Goal: Transaction & Acquisition: Purchase product/service

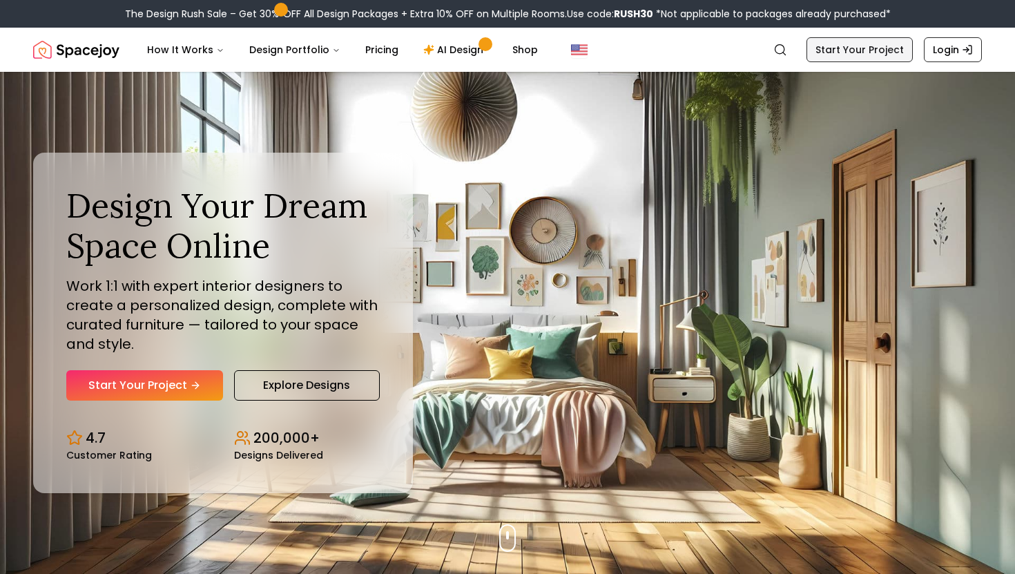
click at [899, 48] on link "Start Your Project" at bounding box center [859, 49] width 106 height 25
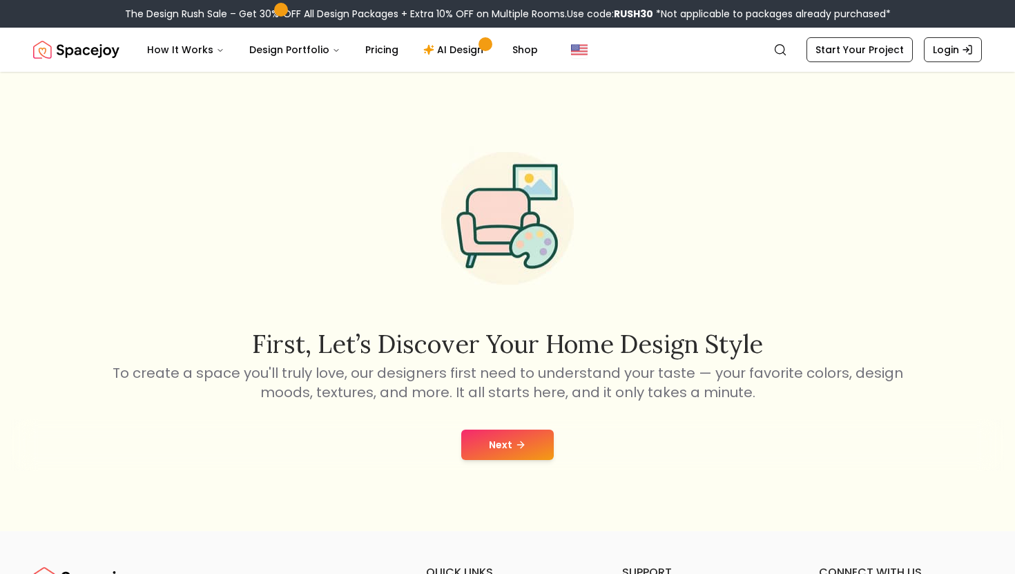
click at [518, 436] on button "Next" at bounding box center [507, 444] width 93 height 30
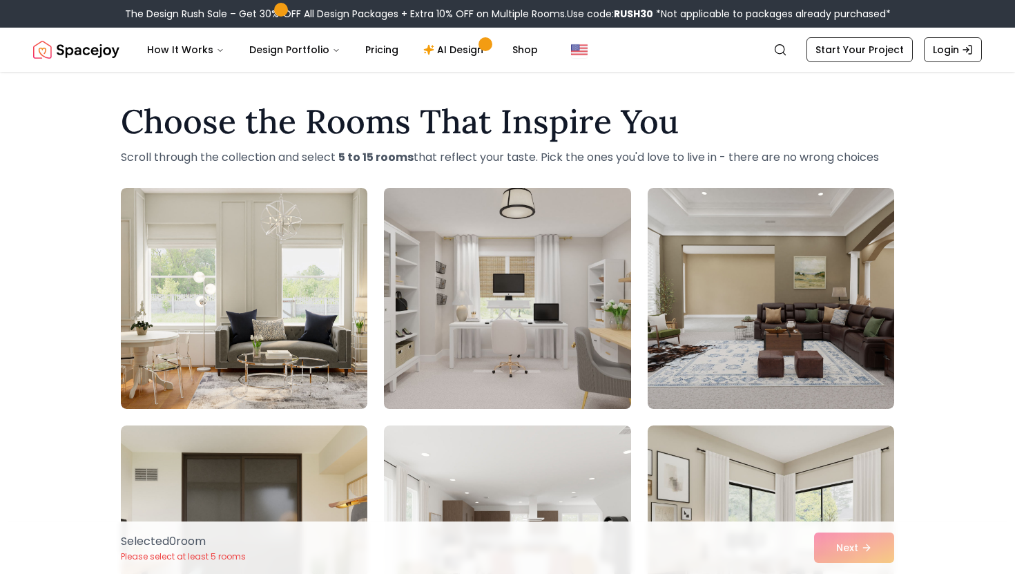
click at [507, 278] on img at bounding box center [507, 298] width 259 height 232
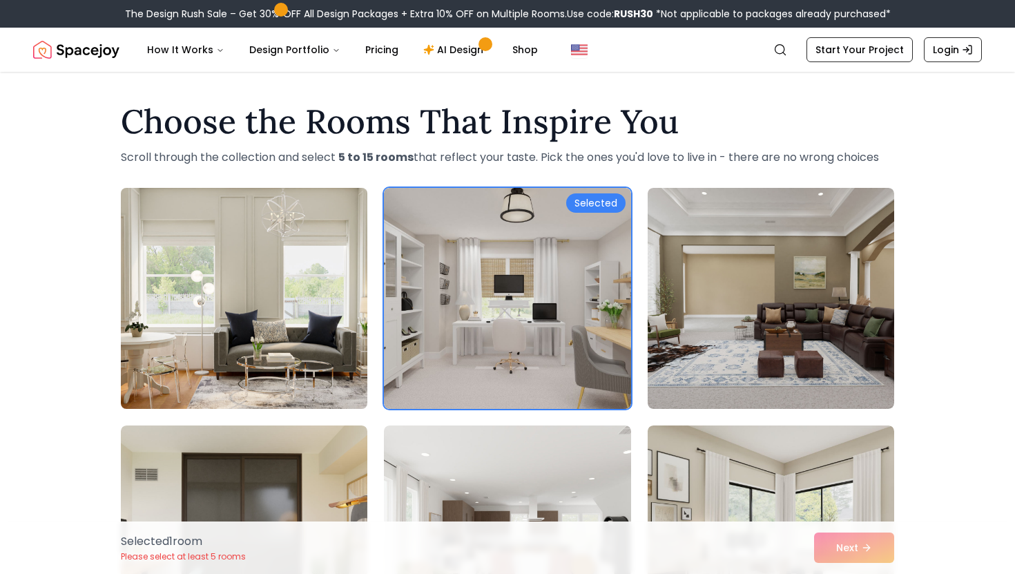
click at [313, 339] on img at bounding box center [244, 298] width 259 height 232
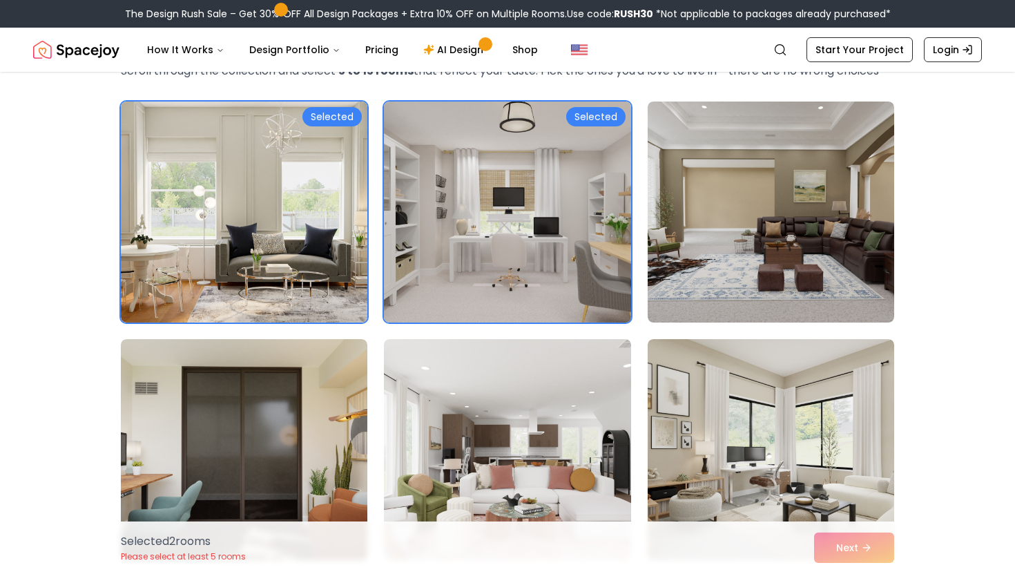
scroll to position [175, 0]
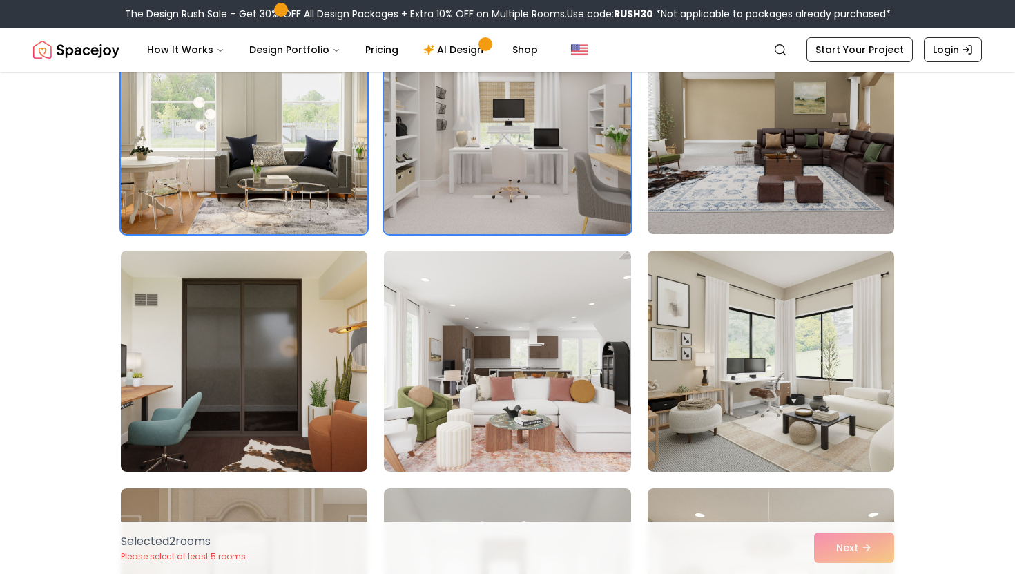
click at [454, 373] on img at bounding box center [507, 361] width 246 height 221
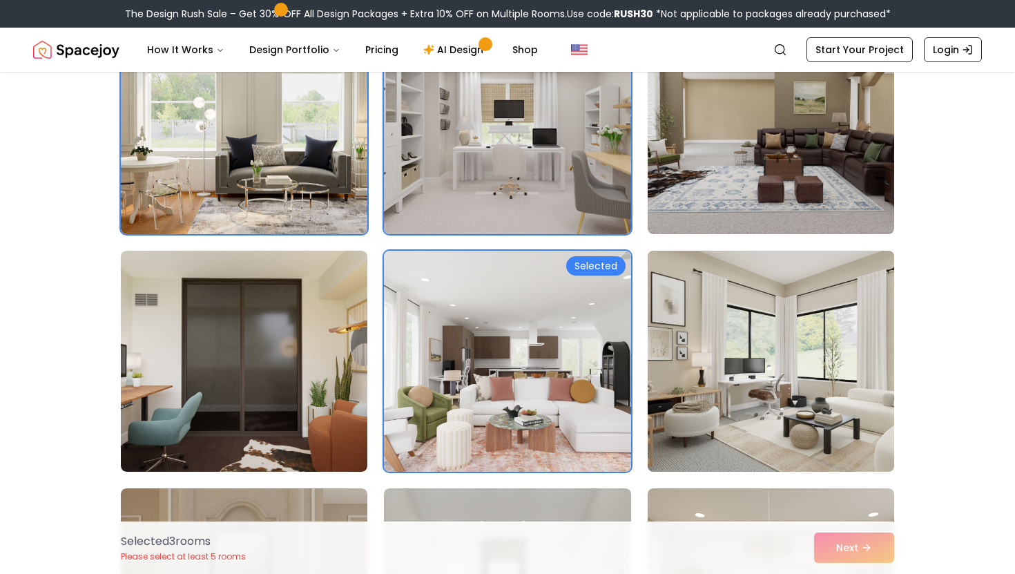
click at [775, 377] on img at bounding box center [770, 361] width 259 height 232
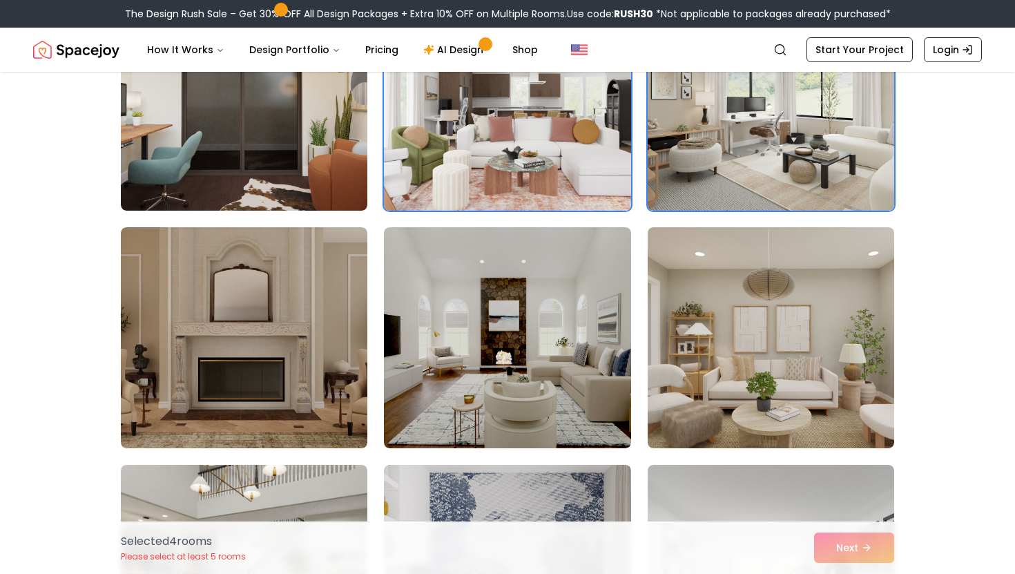
scroll to position [445, 0]
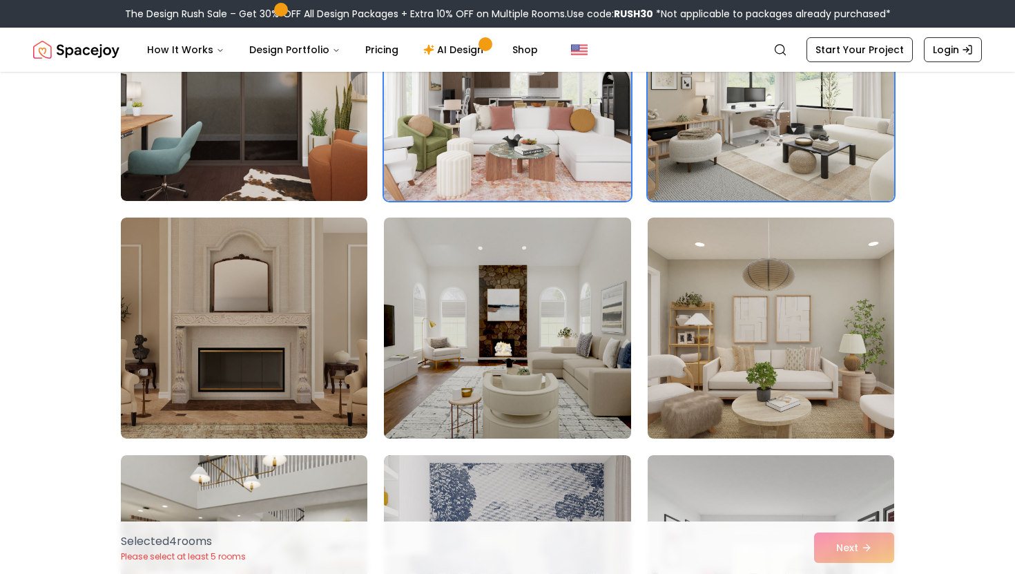
click at [580, 324] on img at bounding box center [507, 328] width 259 height 232
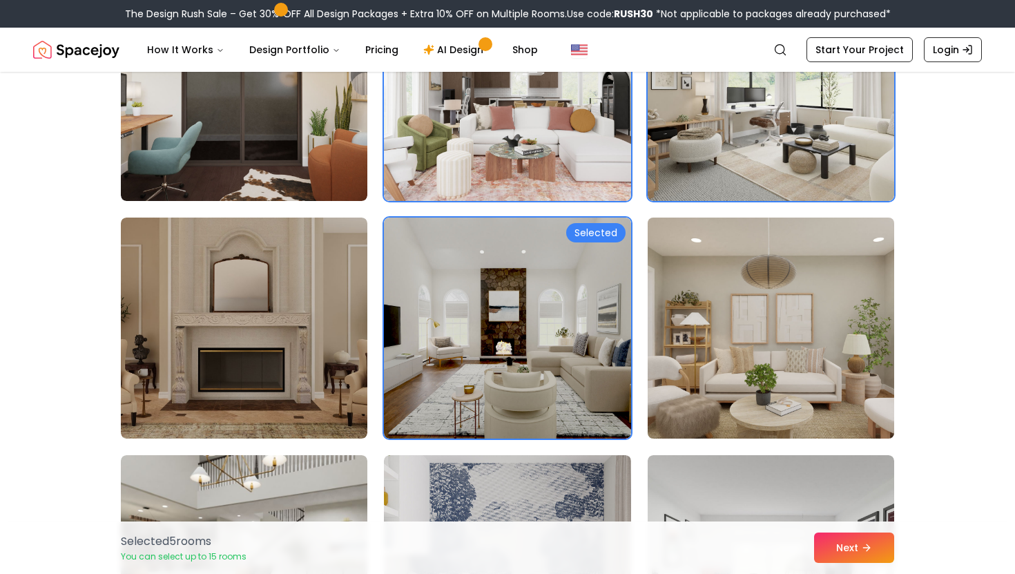
click at [717, 338] on img at bounding box center [770, 328] width 259 height 232
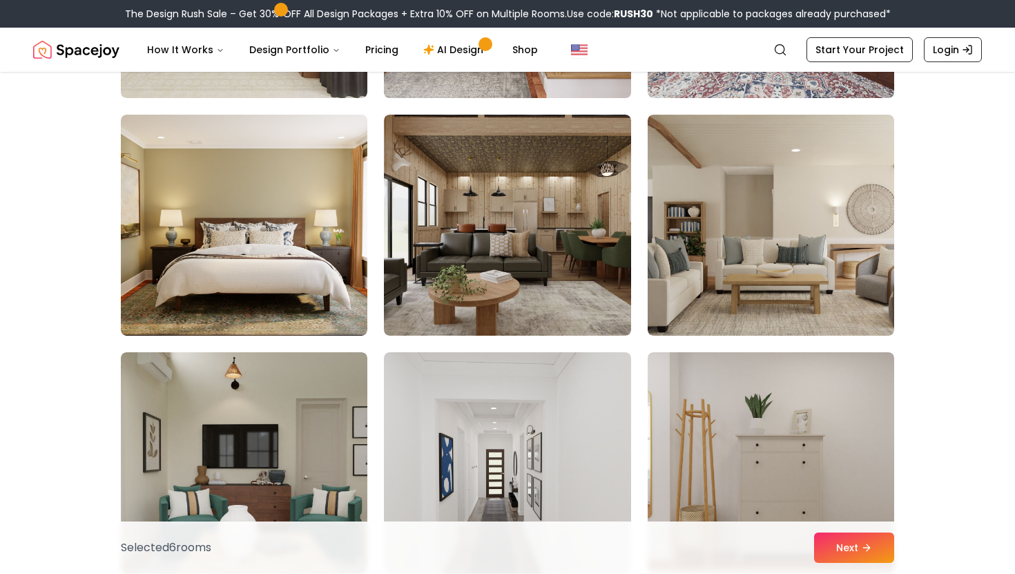
scroll to position [1522, 0]
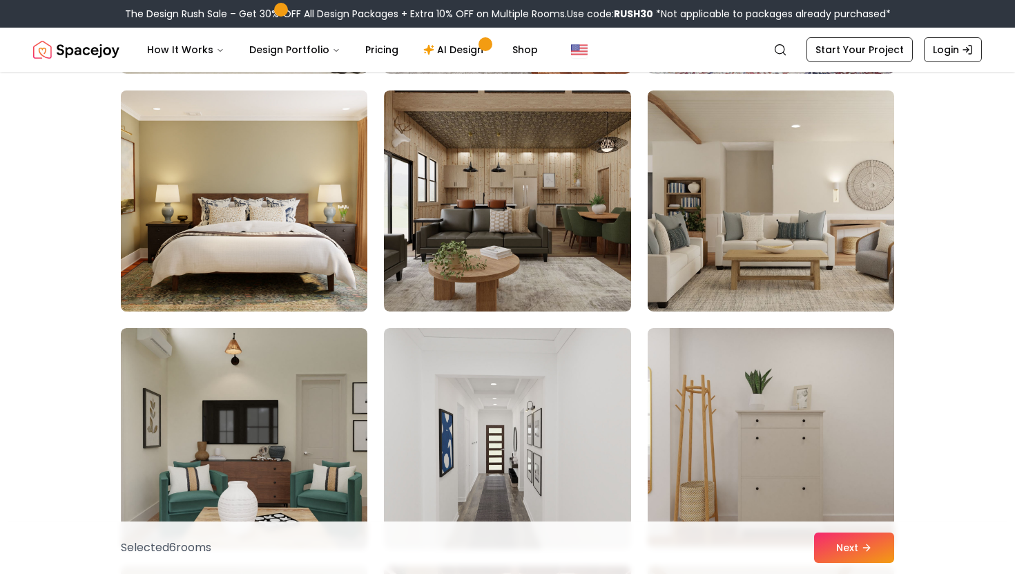
click at [274, 237] on img at bounding box center [244, 201] width 259 height 232
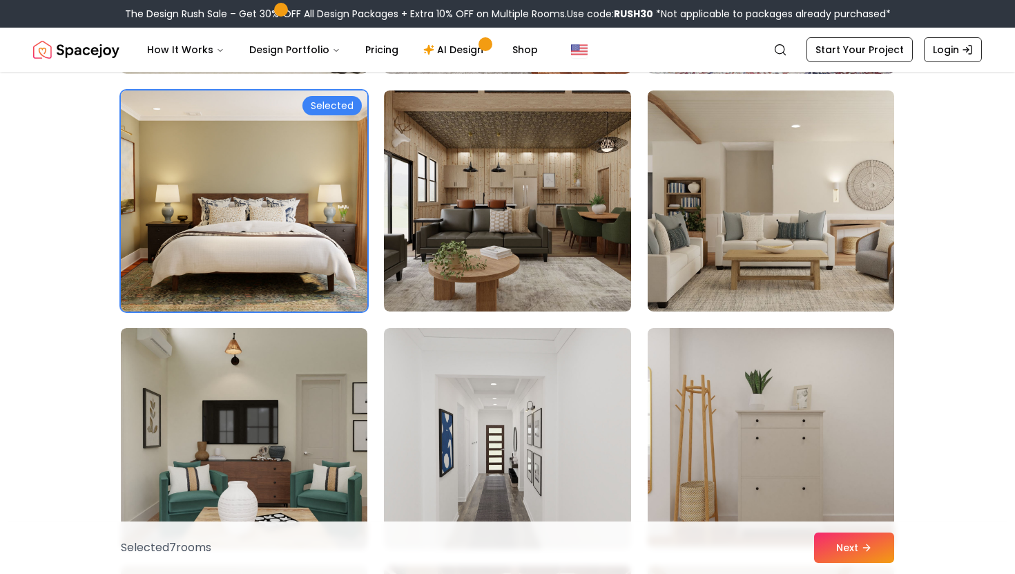
click at [251, 196] on img at bounding box center [244, 201] width 259 height 232
click at [299, 226] on img at bounding box center [244, 201] width 259 height 232
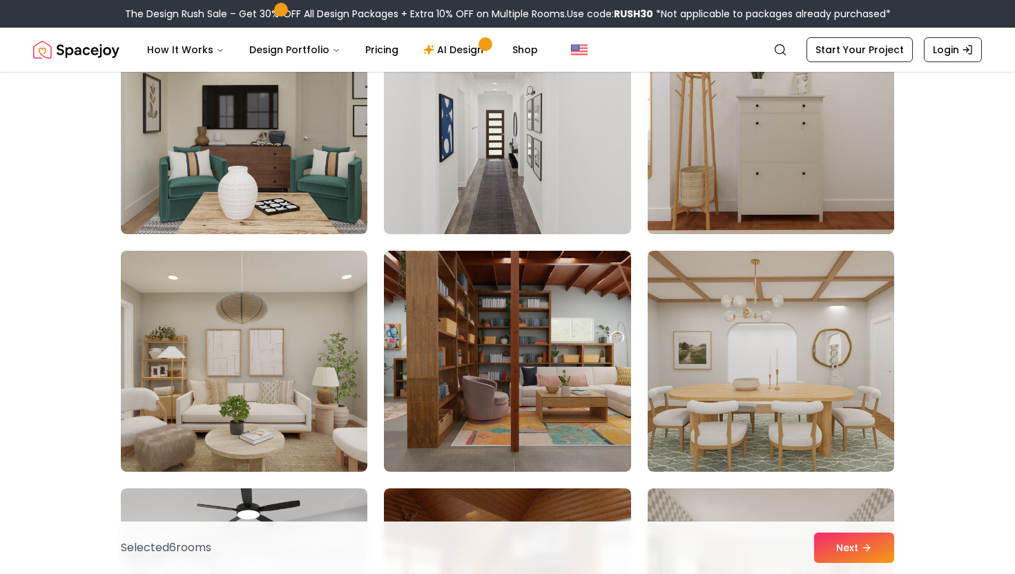
scroll to position [1845, 0]
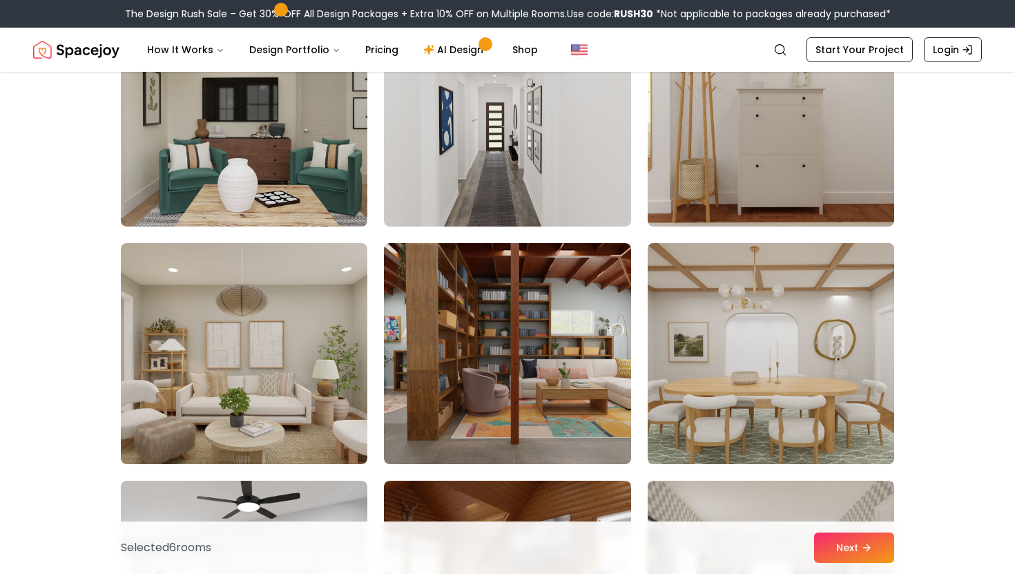
click at [717, 374] on img at bounding box center [770, 353] width 259 height 232
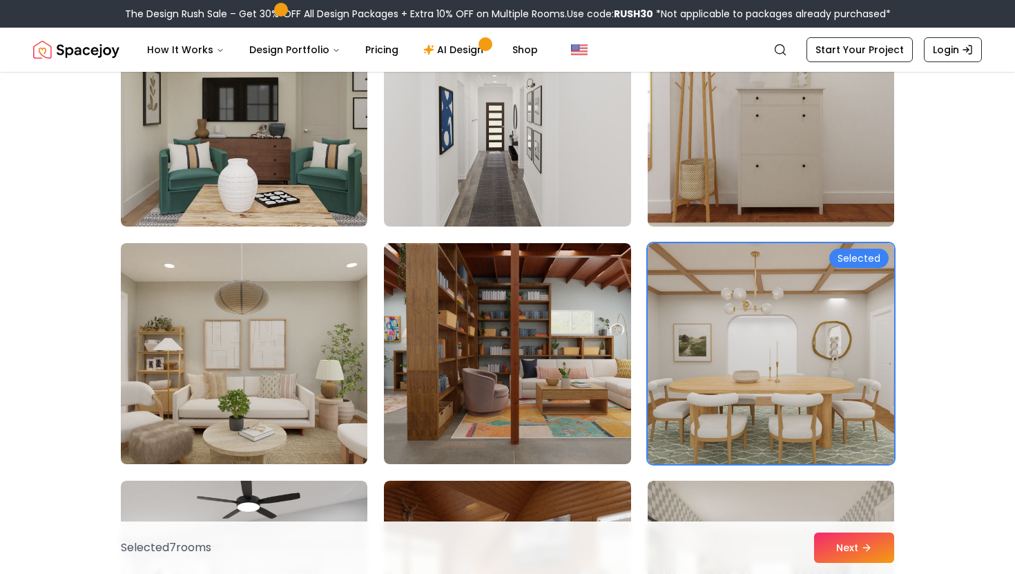
click at [230, 318] on img at bounding box center [244, 353] width 259 height 232
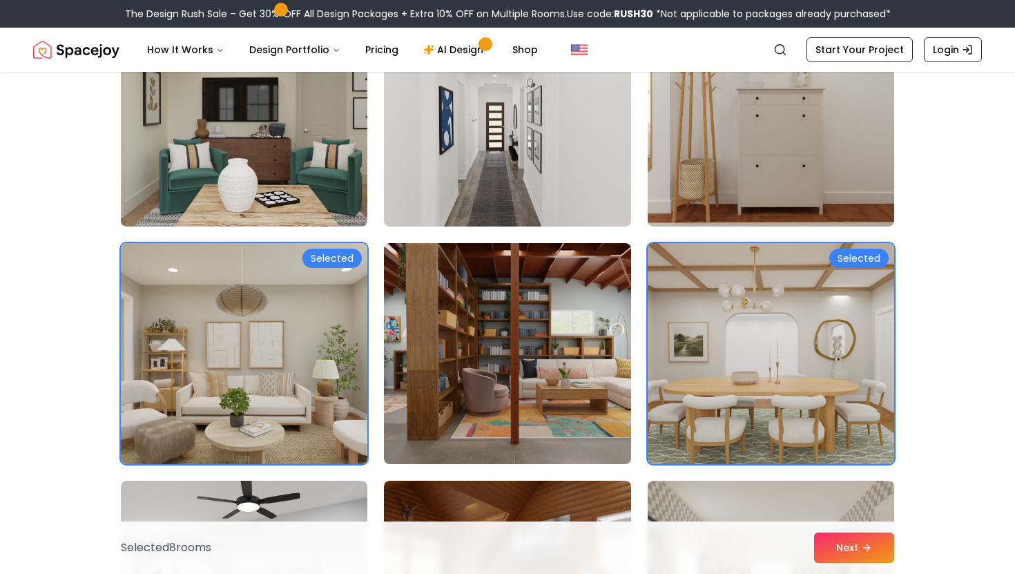
click at [666, 431] on img at bounding box center [770, 353] width 259 height 232
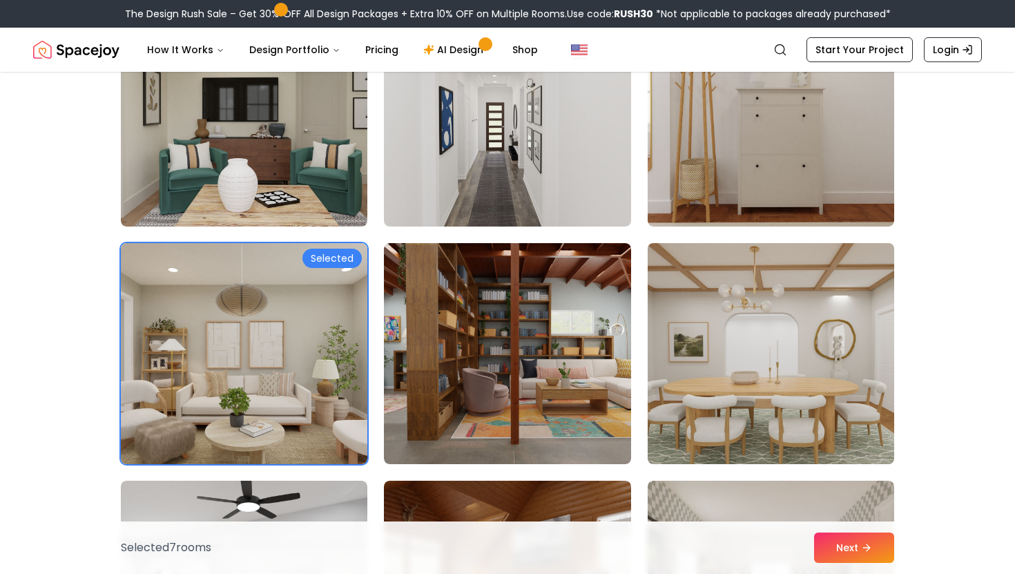
click at [666, 431] on img at bounding box center [770, 353] width 259 height 232
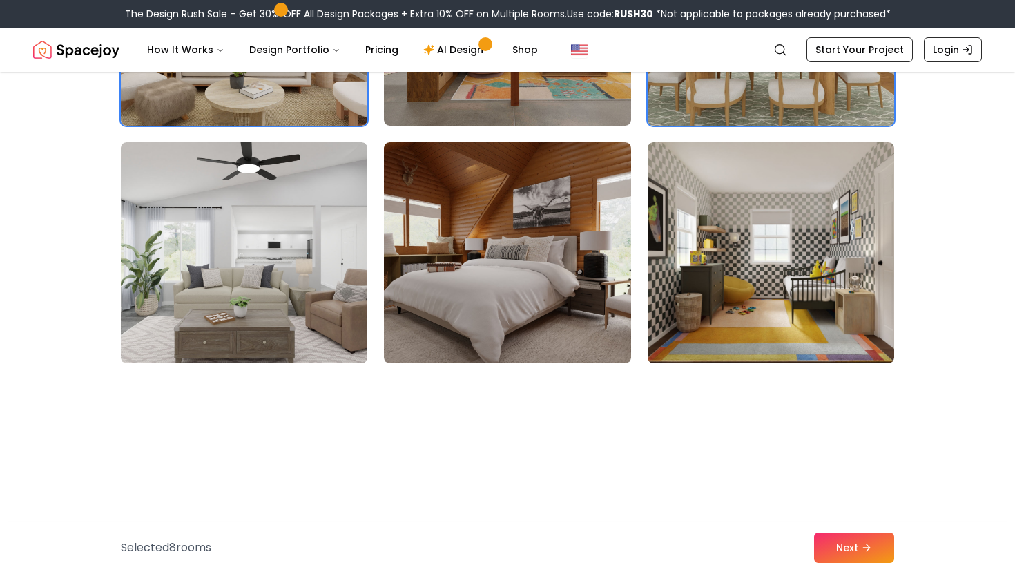
scroll to position [2191, 0]
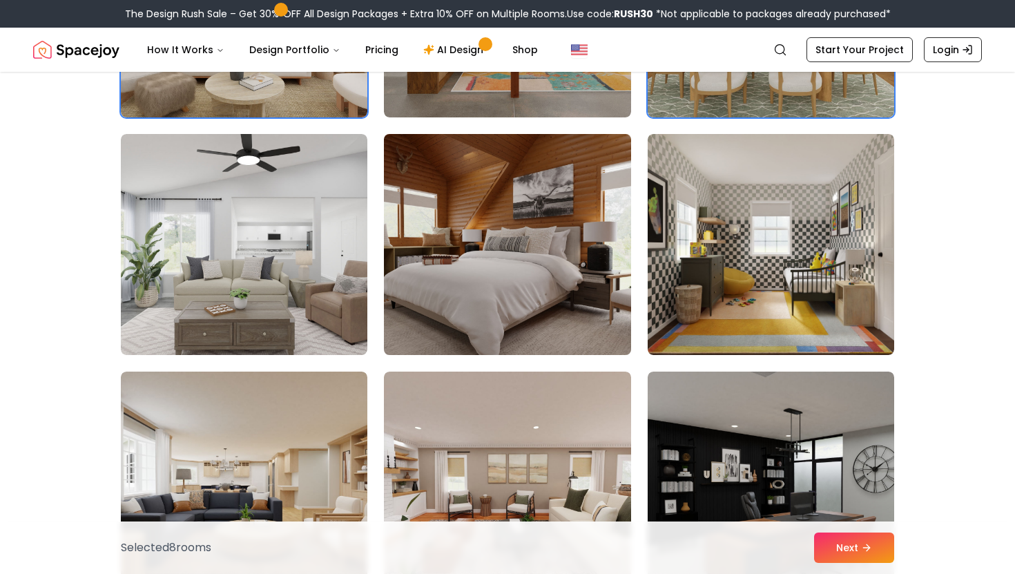
click at [511, 271] on img at bounding box center [507, 244] width 259 height 232
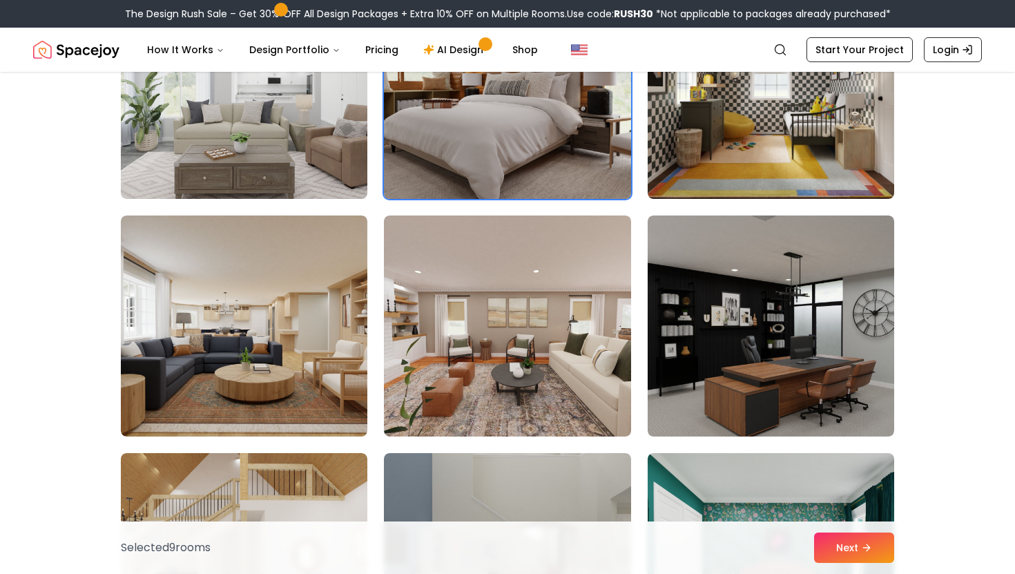
scroll to position [2353, 0]
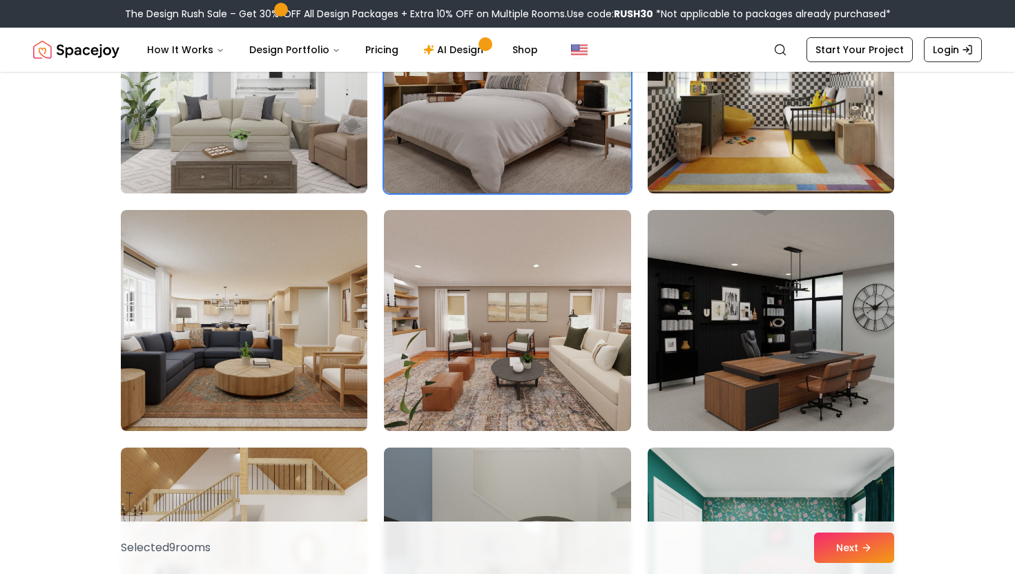
click at [270, 150] on img at bounding box center [244, 83] width 259 height 232
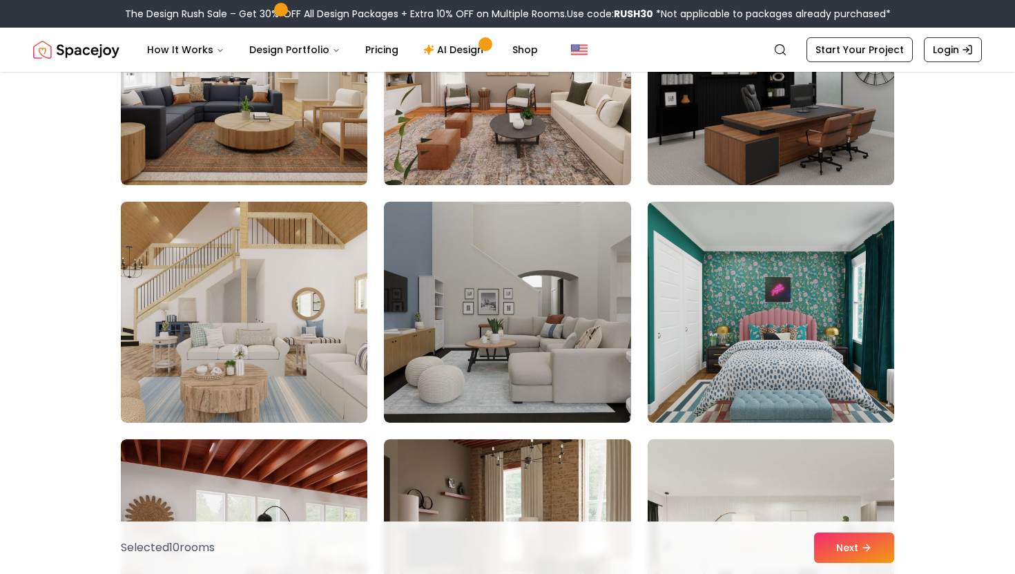
scroll to position [2614, 0]
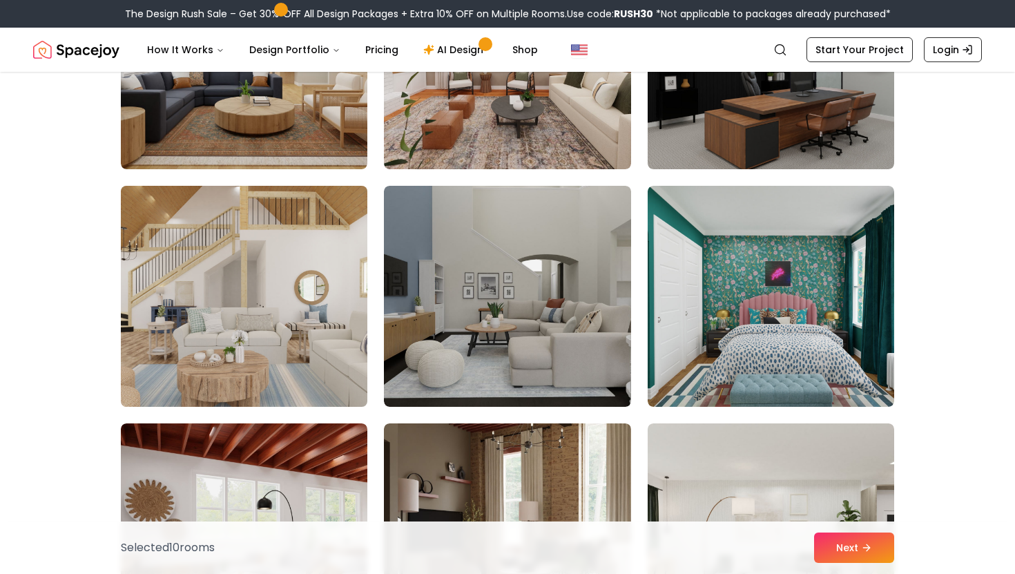
click at [312, 320] on img at bounding box center [244, 296] width 259 height 232
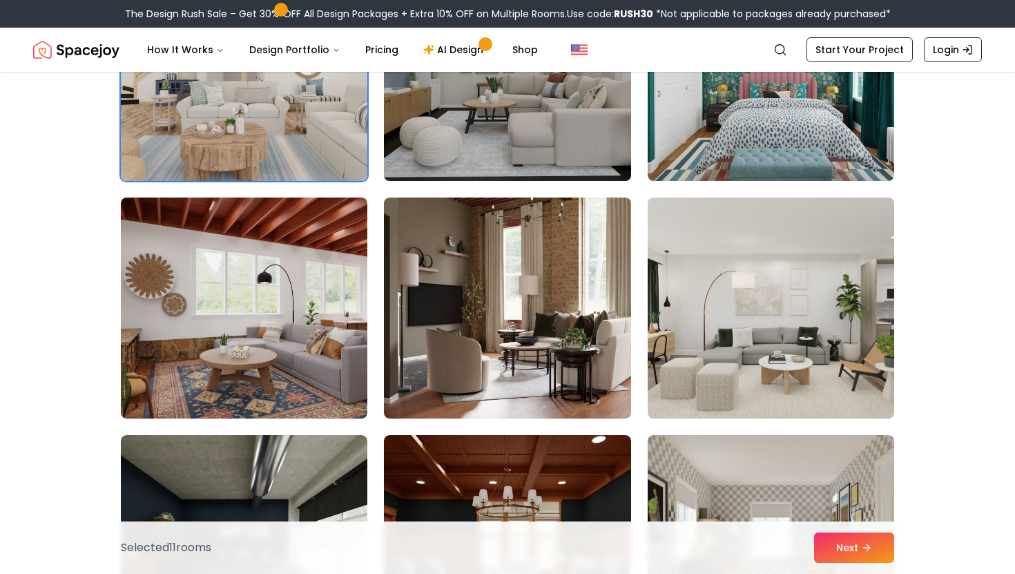
scroll to position [2848, 0]
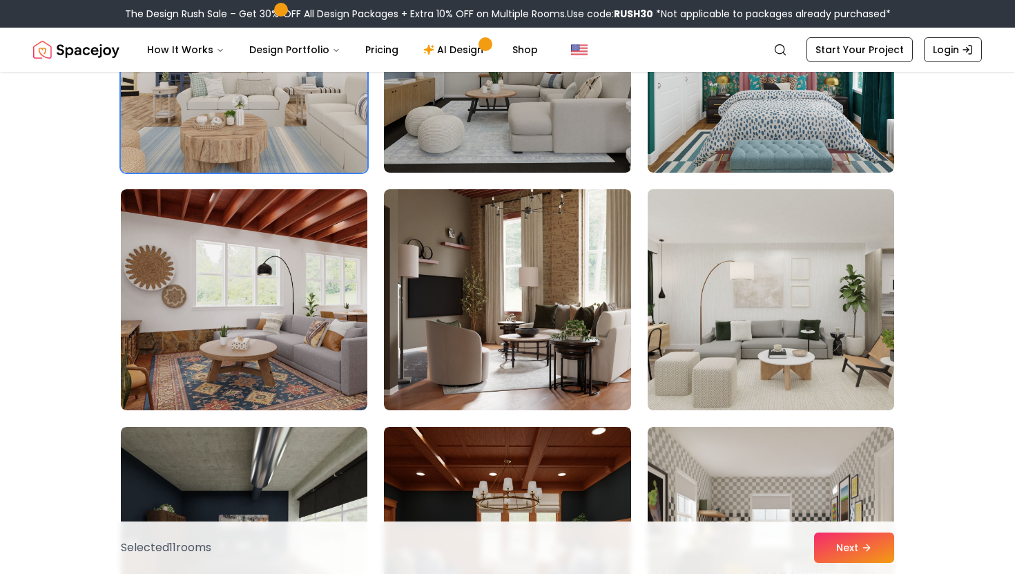
click at [656, 369] on img at bounding box center [770, 300] width 259 height 232
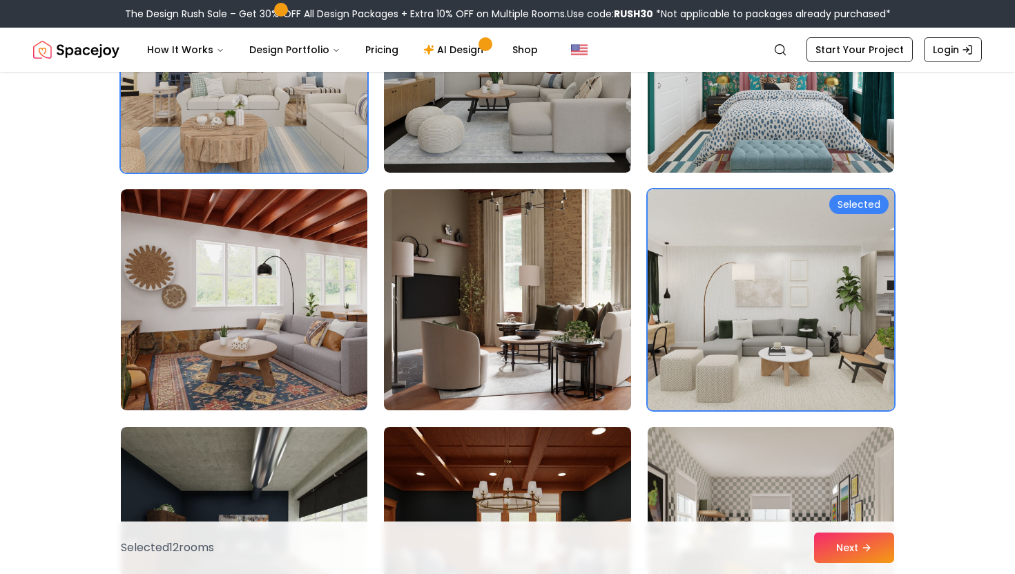
click at [577, 371] on img at bounding box center [507, 300] width 259 height 232
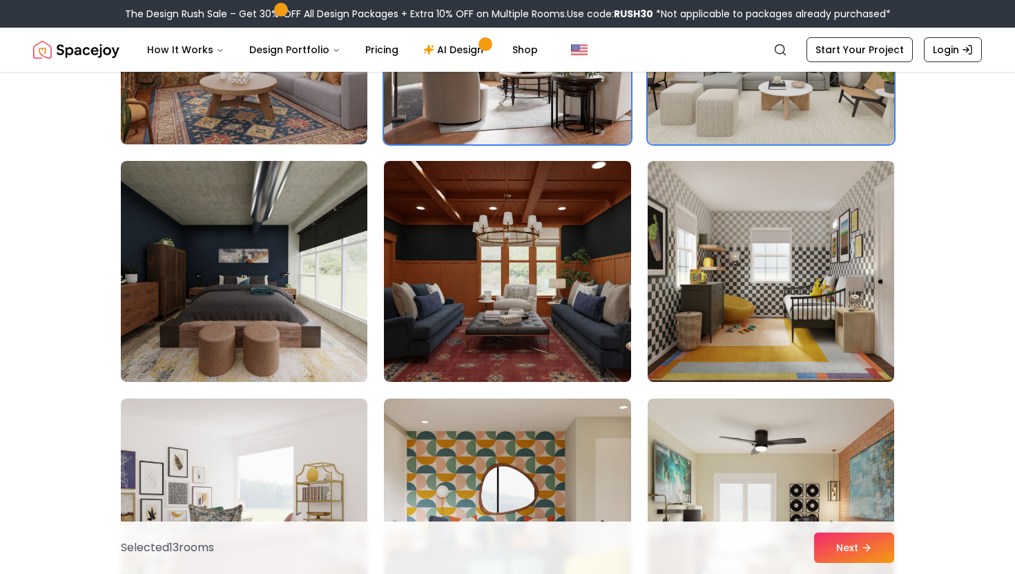
scroll to position [3203, 0]
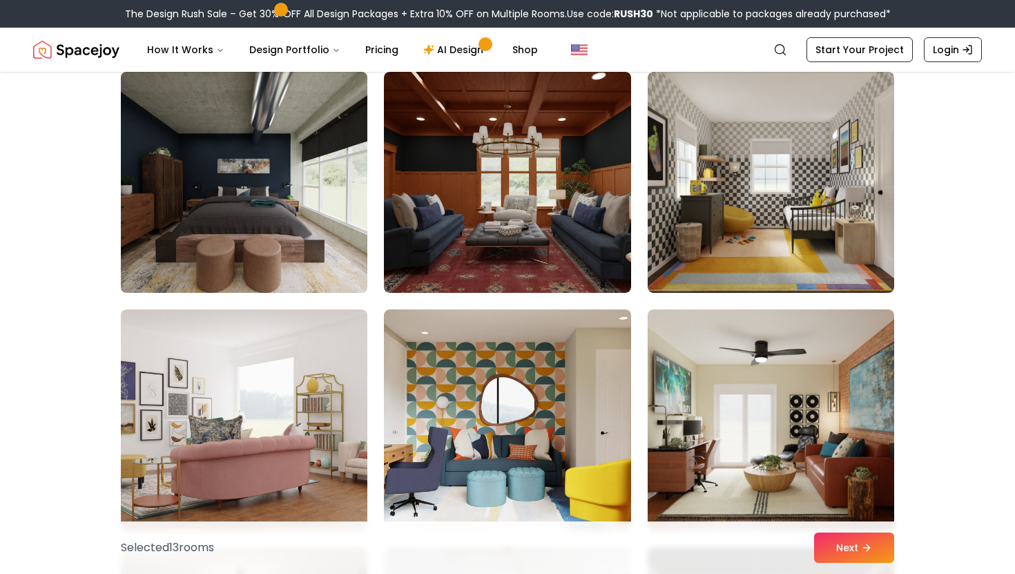
click at [239, 181] on img at bounding box center [244, 182] width 259 height 232
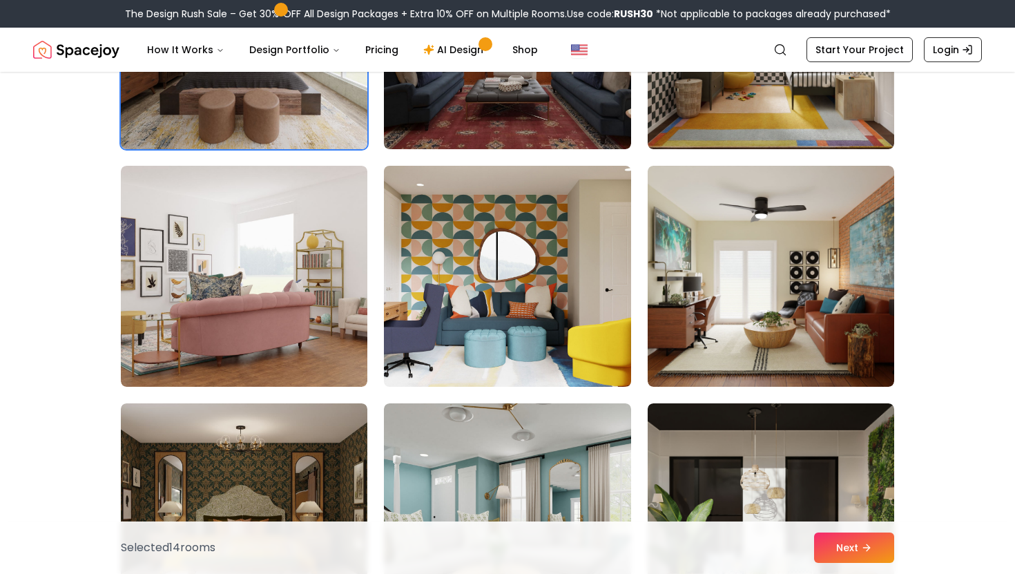
scroll to position [3427, 0]
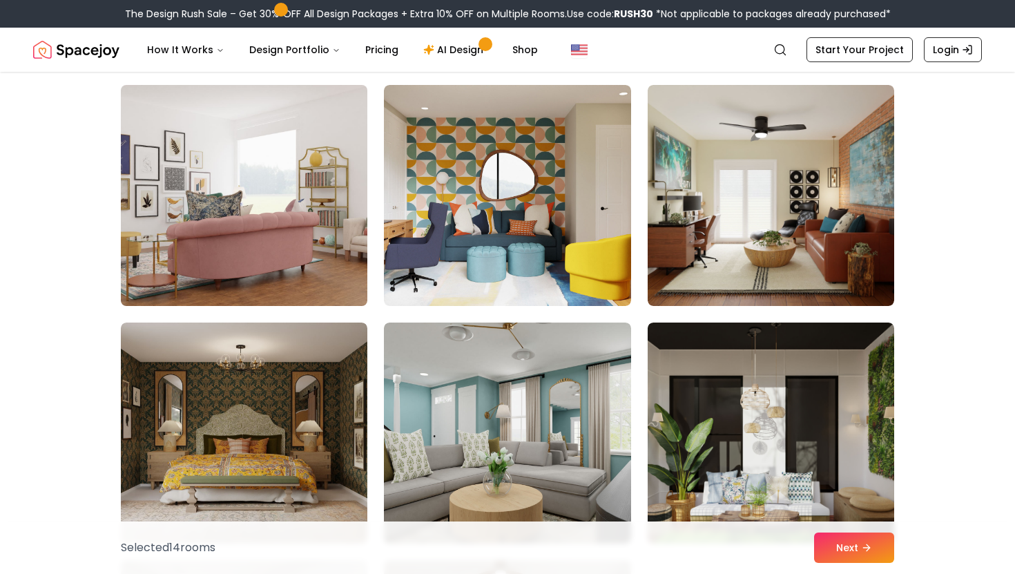
click at [311, 260] on img at bounding box center [244, 195] width 259 height 232
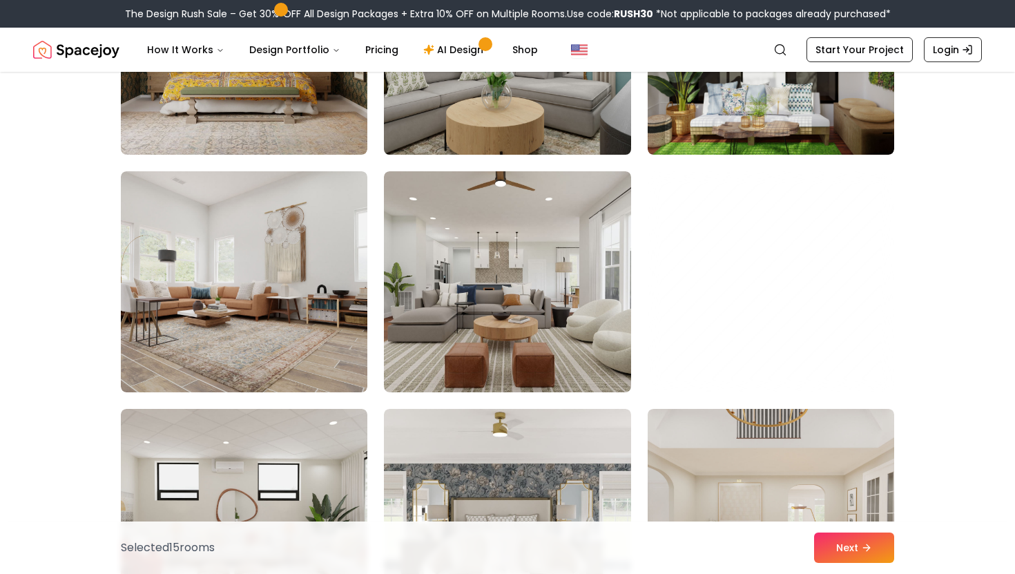
scroll to position [3817, 0]
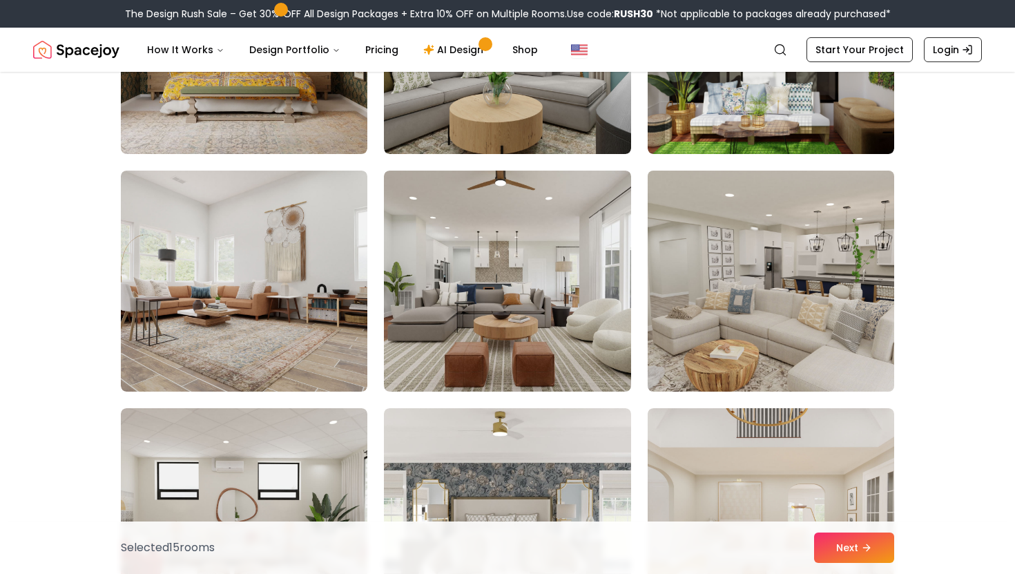
click at [752, 366] on img at bounding box center [770, 281] width 259 height 232
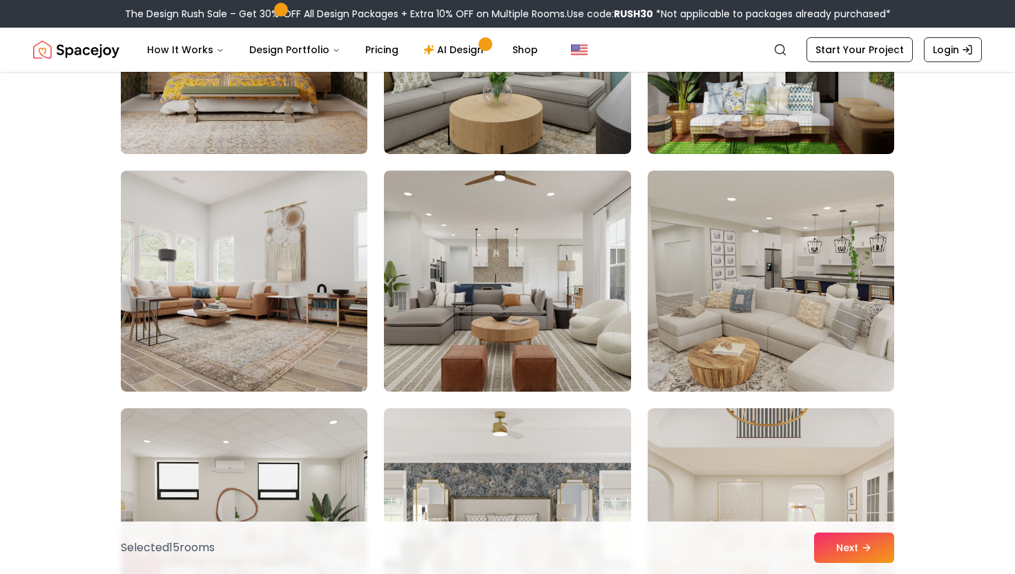
click at [607, 381] on img at bounding box center [507, 281] width 259 height 232
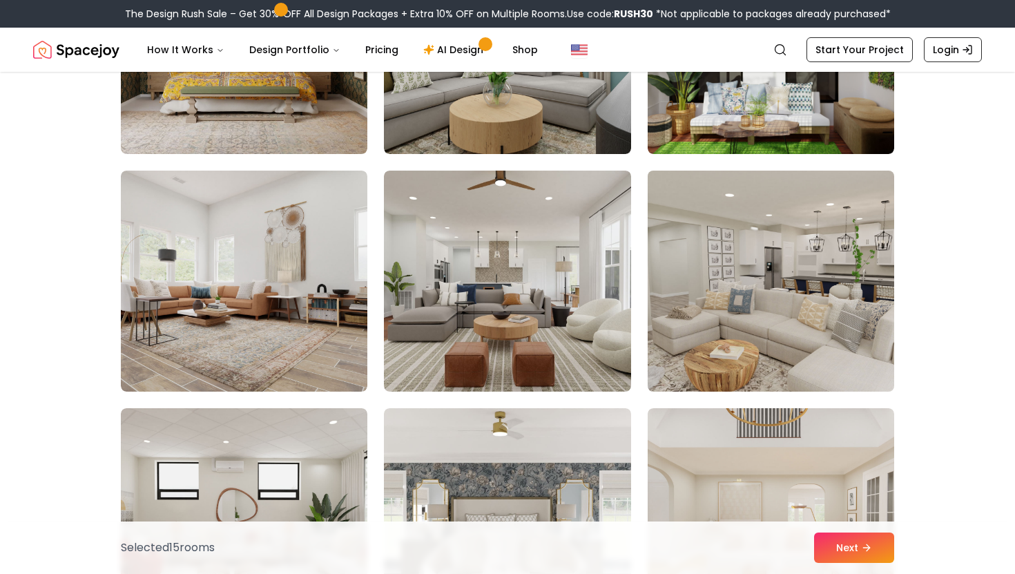
click at [714, 361] on img at bounding box center [770, 281] width 259 height 232
click at [713, 361] on img at bounding box center [770, 281] width 259 height 232
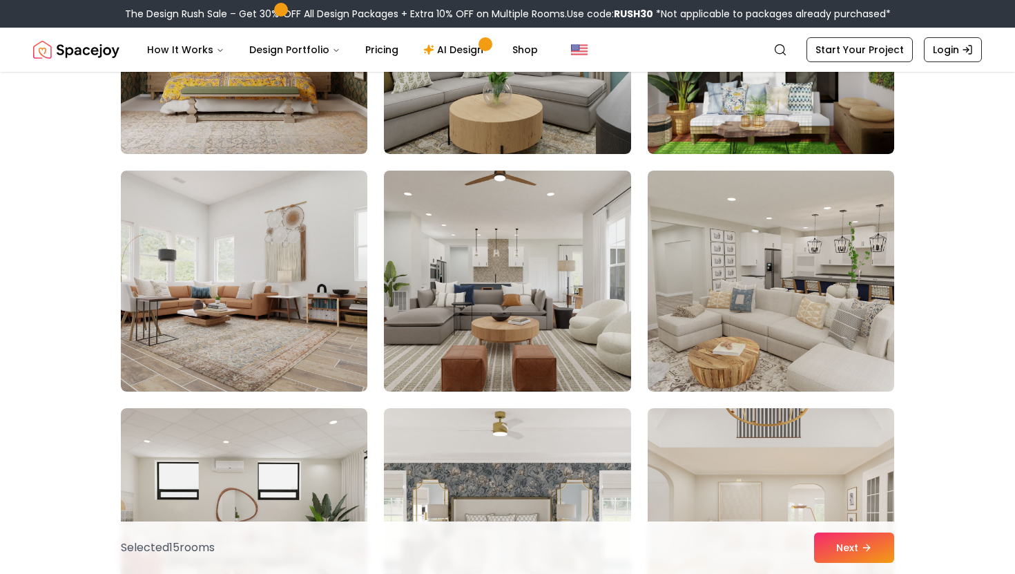
click at [600, 351] on img at bounding box center [507, 281] width 259 height 232
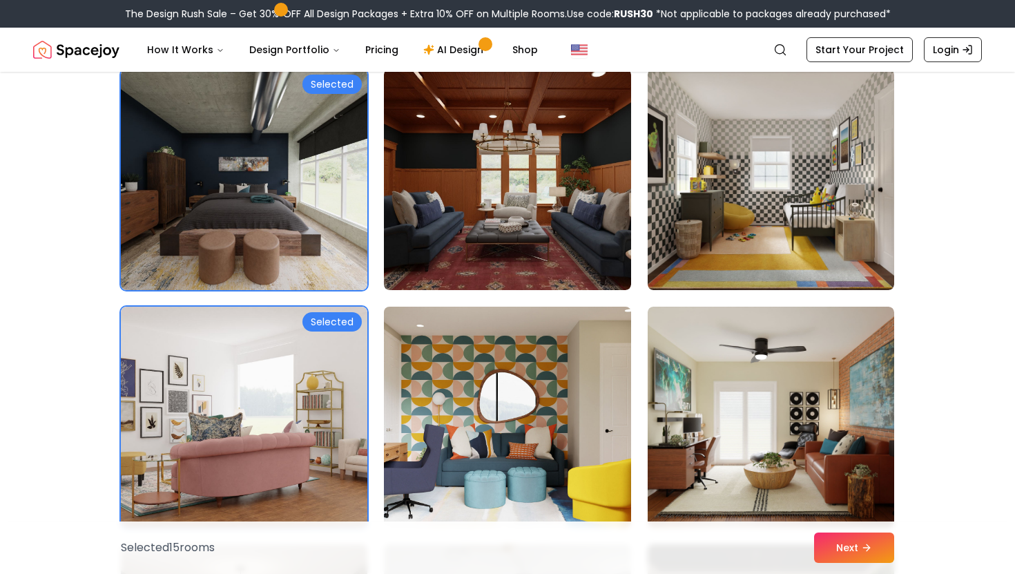
scroll to position [3182, 0]
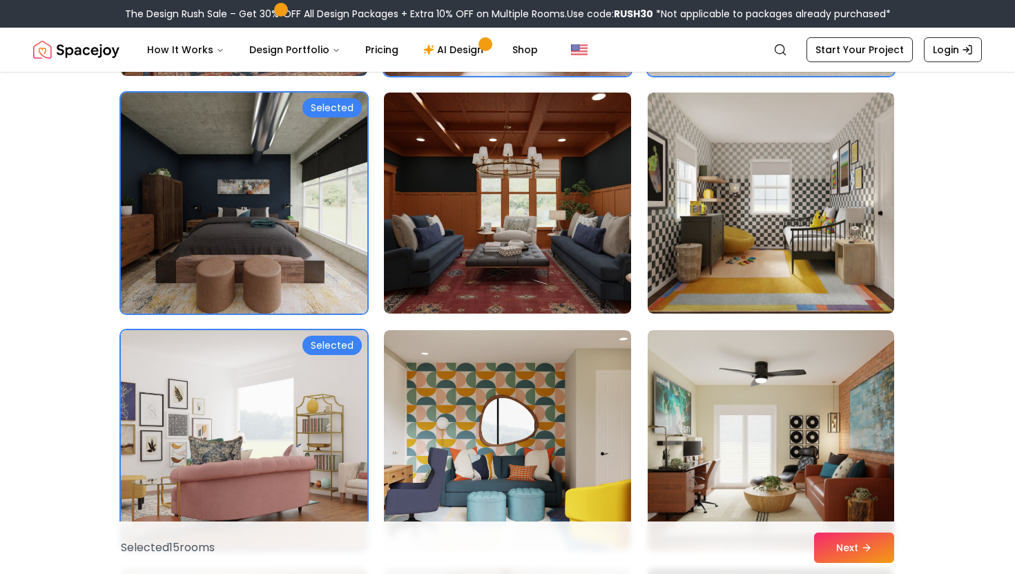
click at [237, 249] on img at bounding box center [244, 203] width 259 height 232
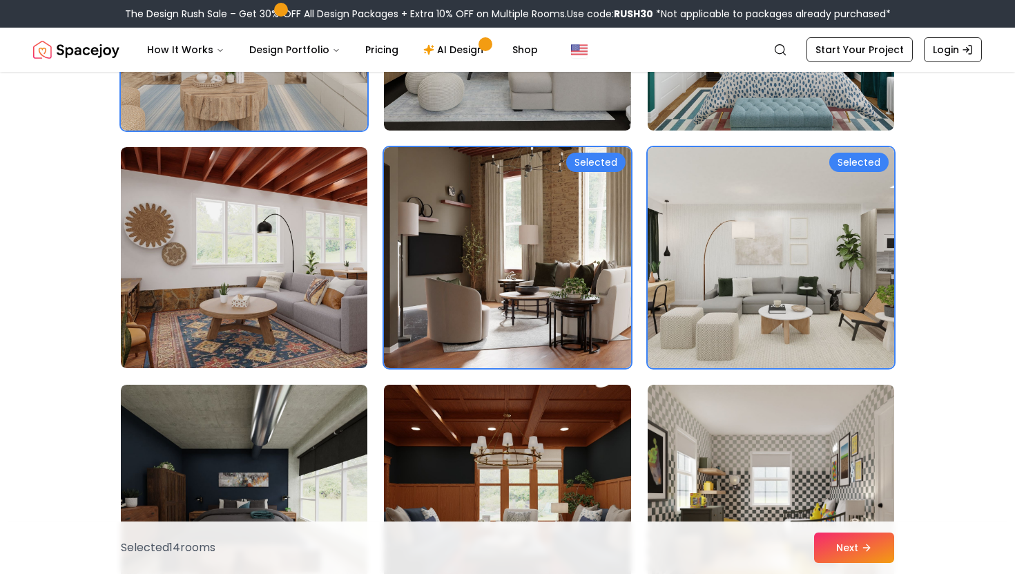
scroll to position [2890, 0]
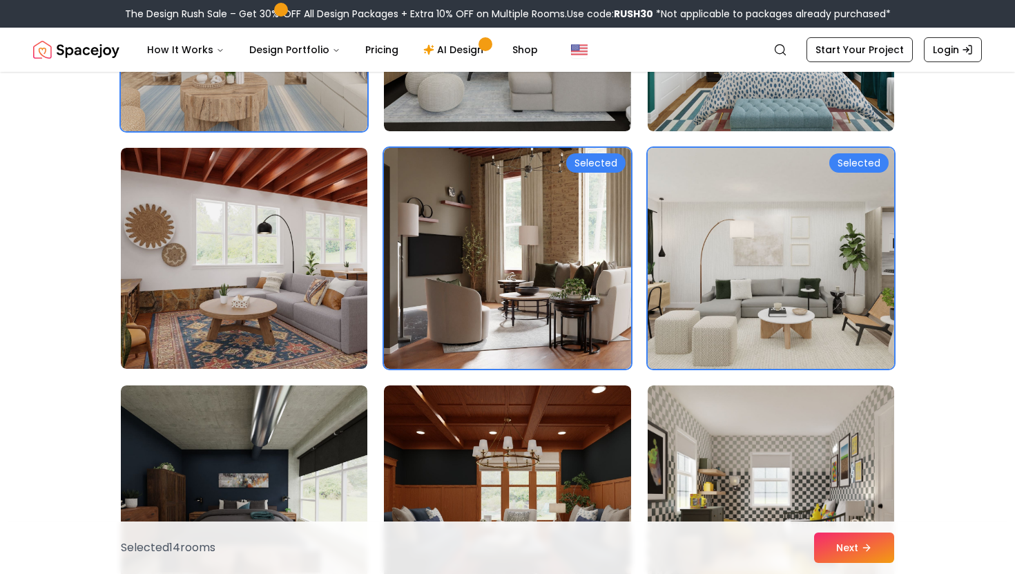
click at [695, 291] on img at bounding box center [770, 258] width 259 height 232
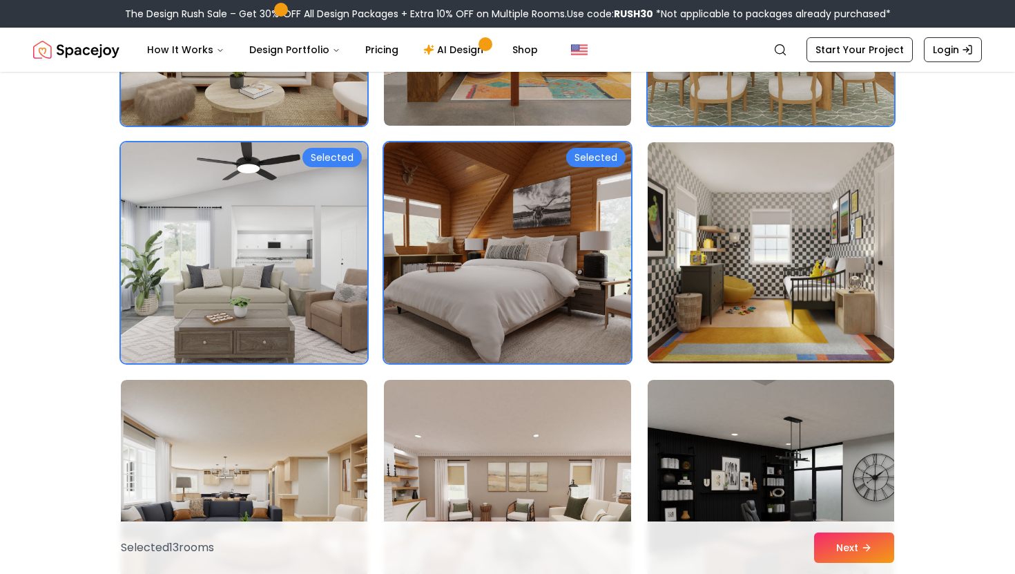
scroll to position [2179, 0]
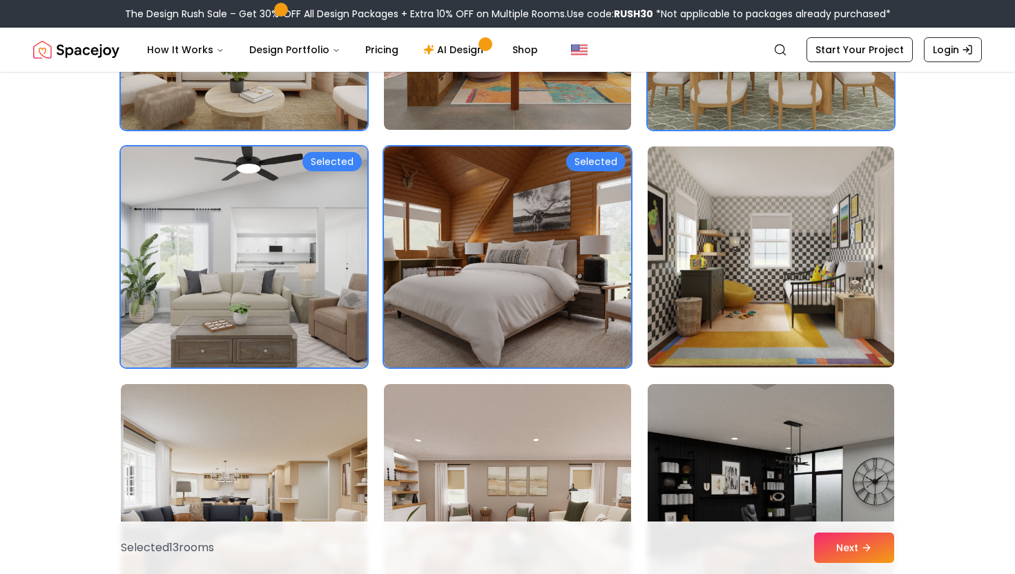
click at [362, 289] on img at bounding box center [244, 257] width 259 height 232
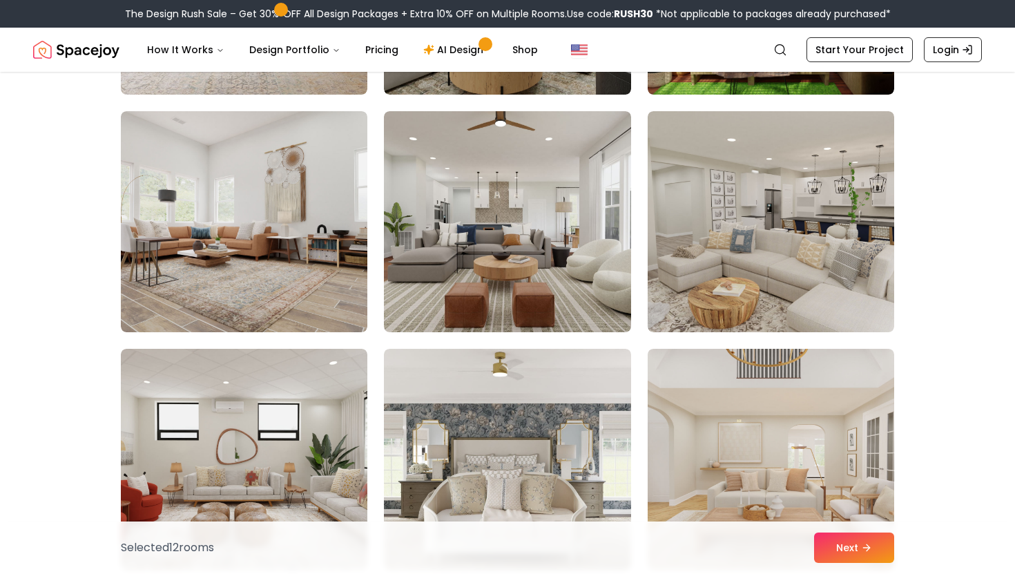
scroll to position [3860, 0]
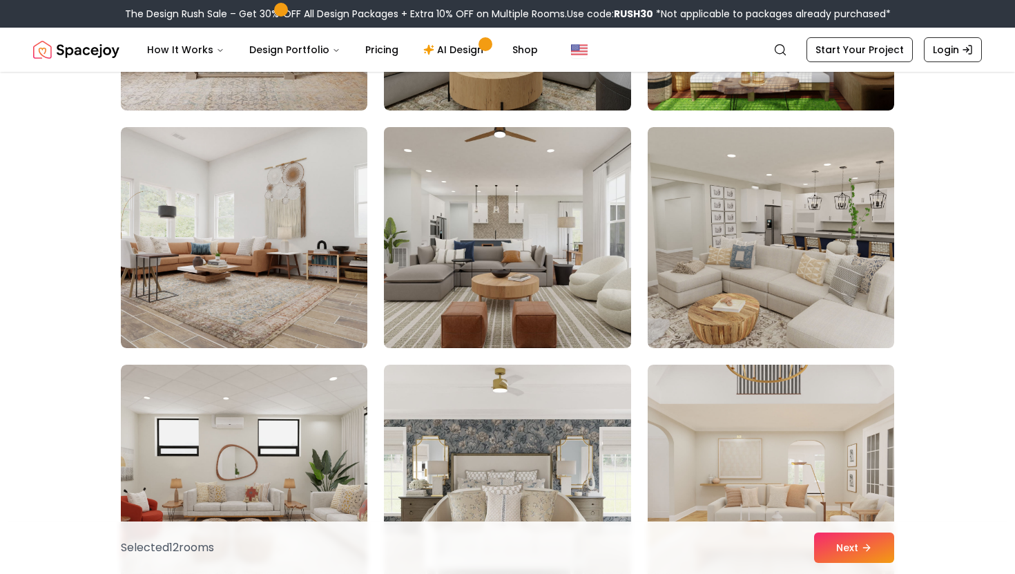
click at [446, 316] on img at bounding box center [507, 237] width 259 height 232
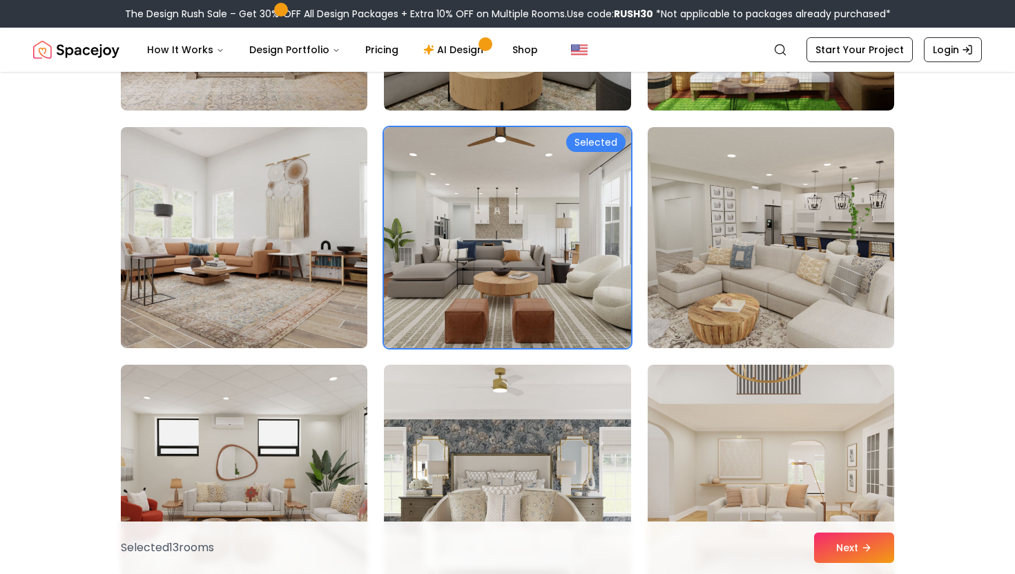
click at [329, 319] on img at bounding box center [244, 237] width 259 height 232
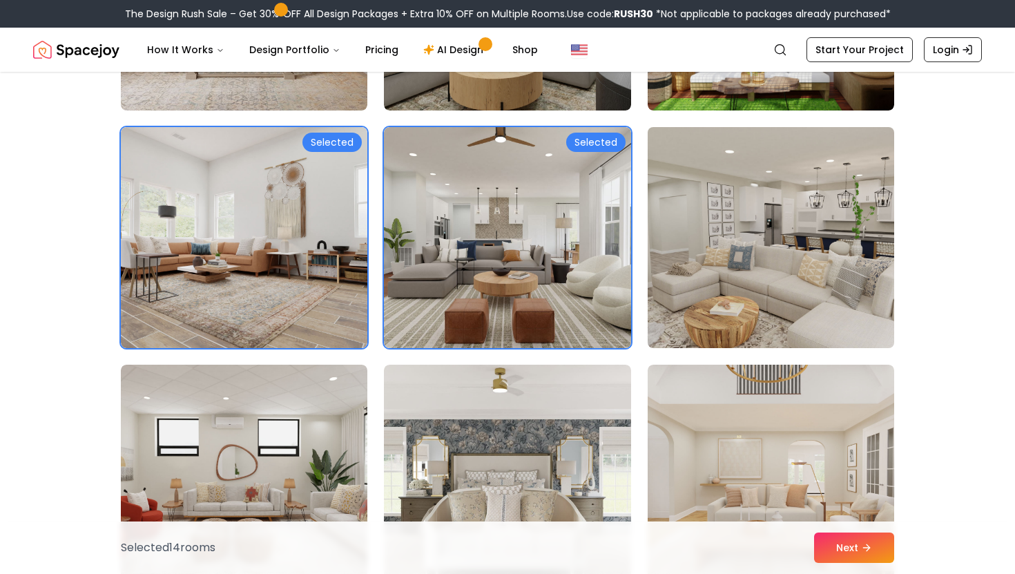
click at [695, 331] on img at bounding box center [770, 237] width 259 height 232
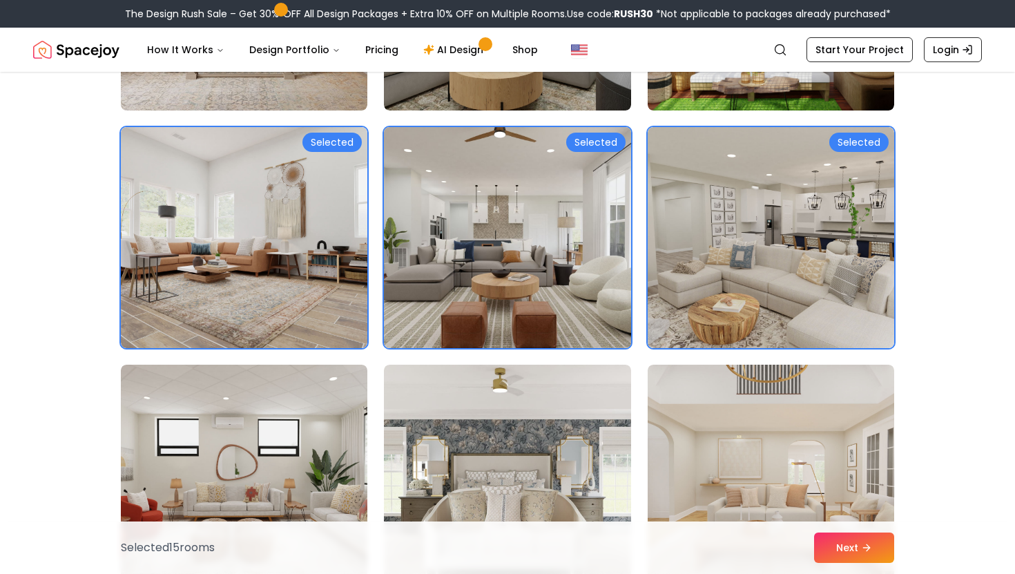
click at [594, 302] on img at bounding box center [507, 237] width 259 height 232
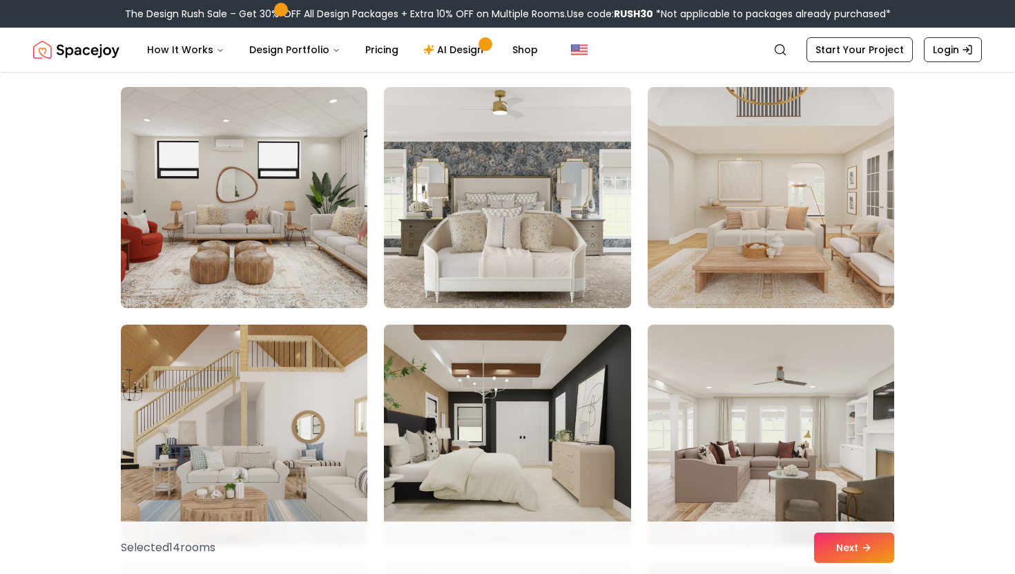
scroll to position [4136, 0]
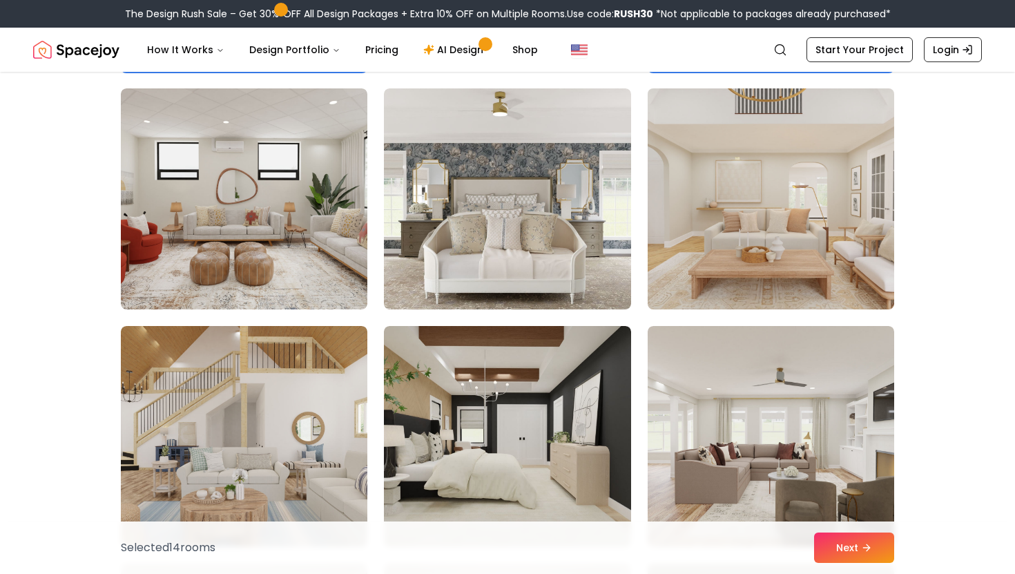
click at [752, 244] on img at bounding box center [770, 199] width 259 height 232
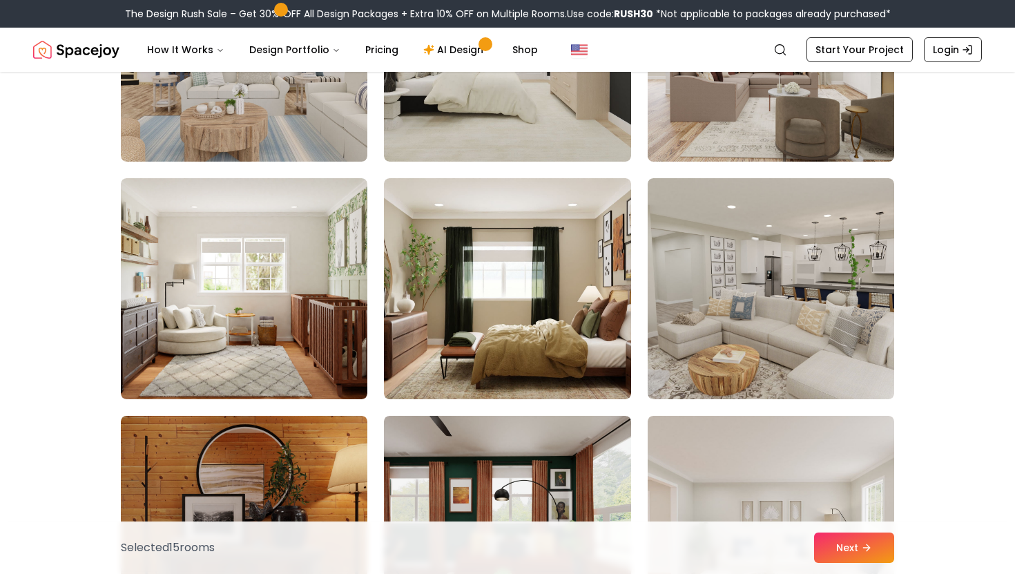
scroll to position [4567, 0]
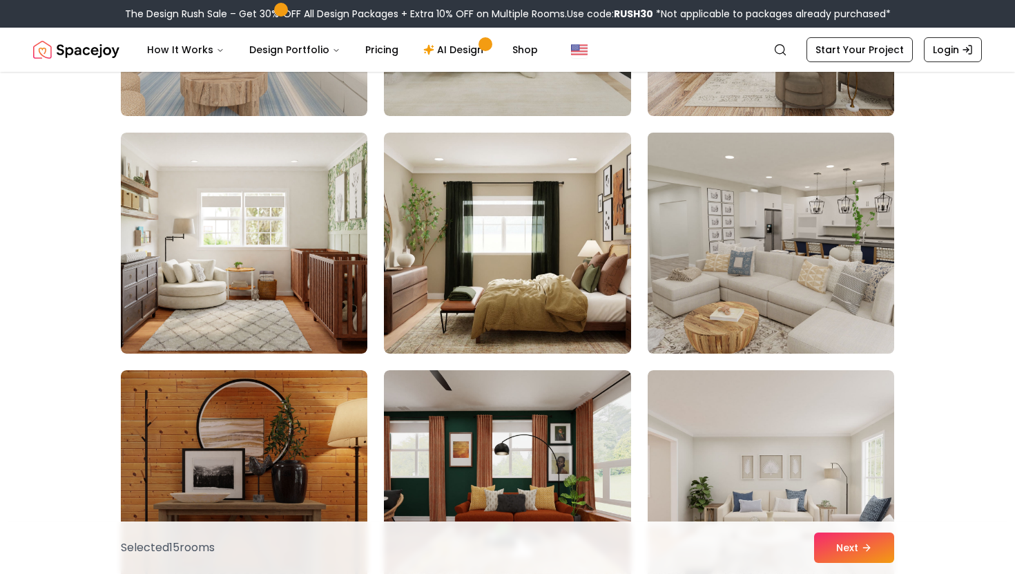
click at [698, 290] on img at bounding box center [770, 243] width 259 height 232
click at [696, 292] on img at bounding box center [770, 243] width 259 height 232
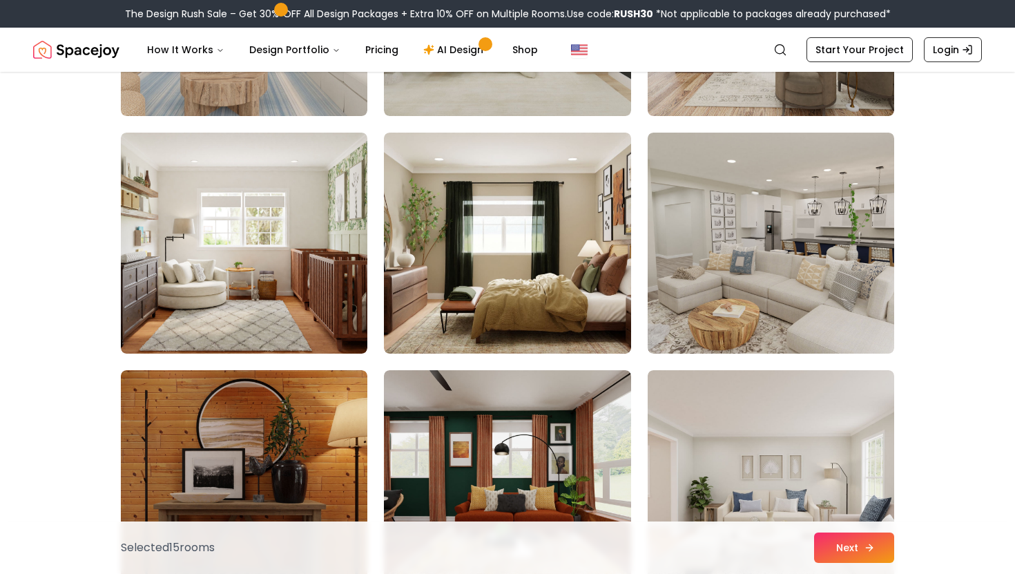
click at [839, 541] on button "Next" at bounding box center [854, 547] width 80 height 30
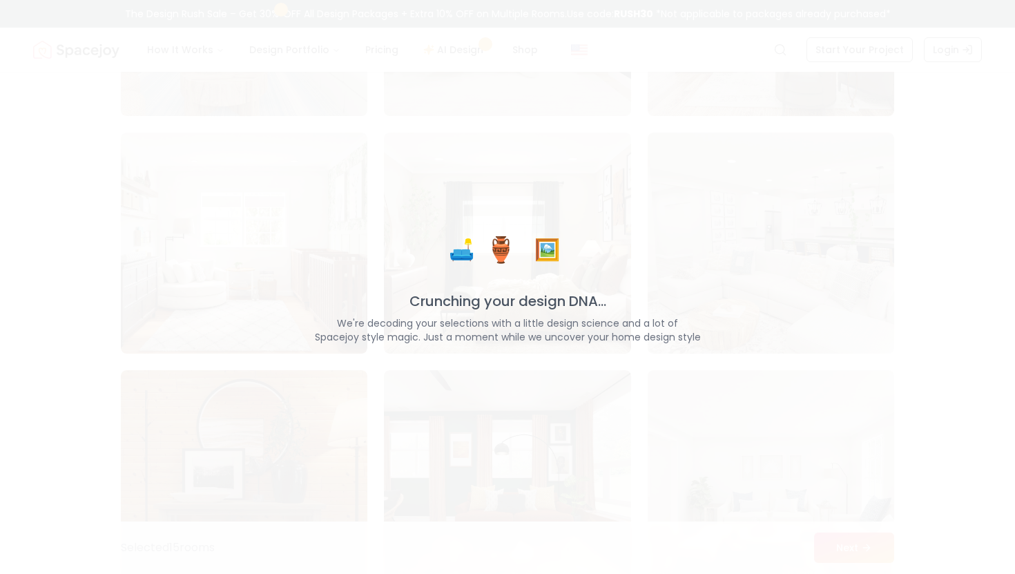
click at [639, 396] on div "🛋️ 🏺 🖼️ Crunching your design DNA... We're decoding your selections with a litt…" at bounding box center [507, 287] width 1015 height 574
click at [640, 396] on div "🛋️ 🏺 🖼️ Crunching your design DNA... We're decoding your selections with a litt…" at bounding box center [507, 287] width 1015 height 574
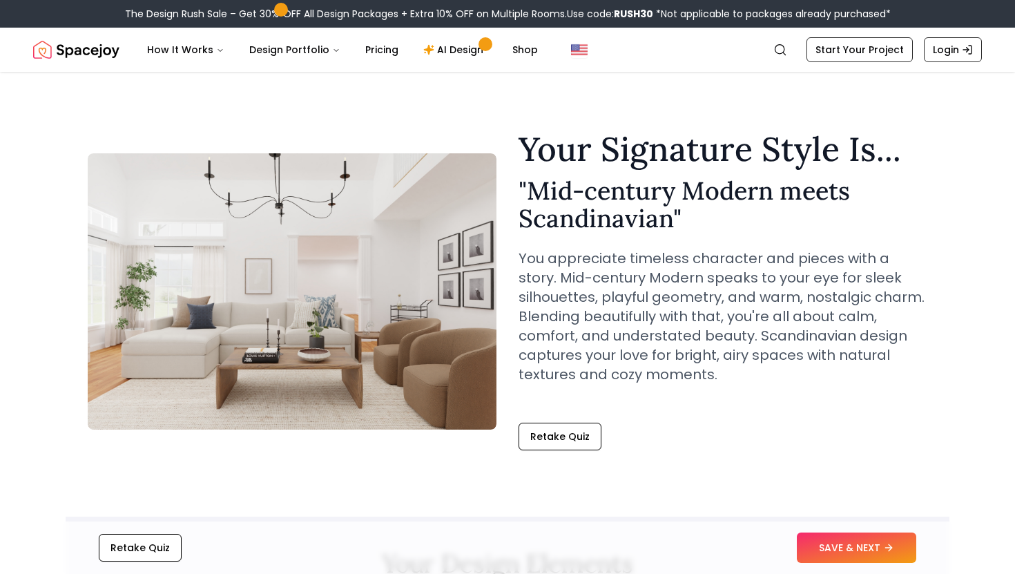
click at [841, 565] on div "Retake Quiz SAVE & NEXT" at bounding box center [508, 547] width 884 height 52
click at [823, 549] on button "SAVE & NEXT" at bounding box center [856, 547] width 119 height 30
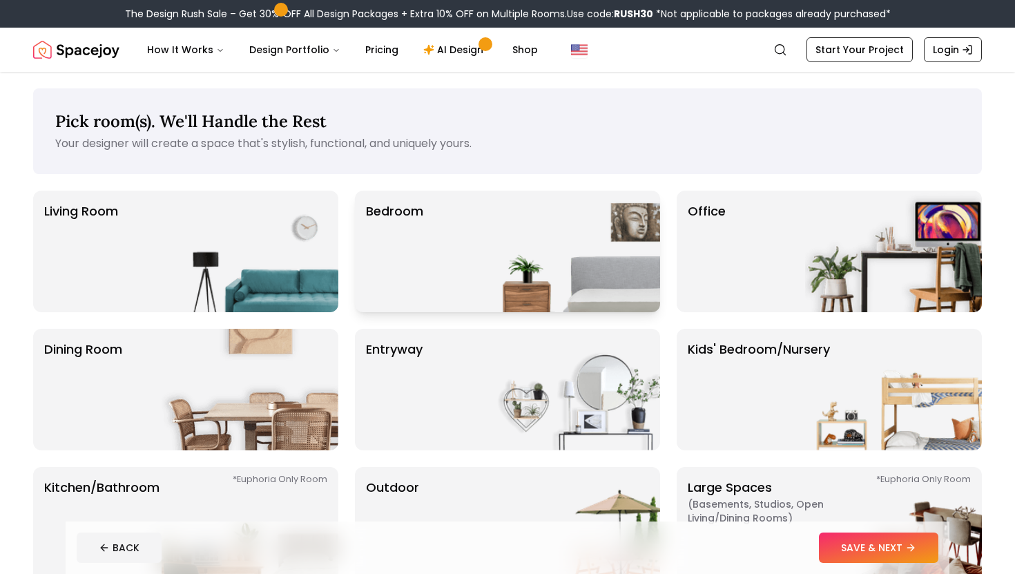
click at [480, 246] on div "Bedroom" at bounding box center [507, 251] width 305 height 121
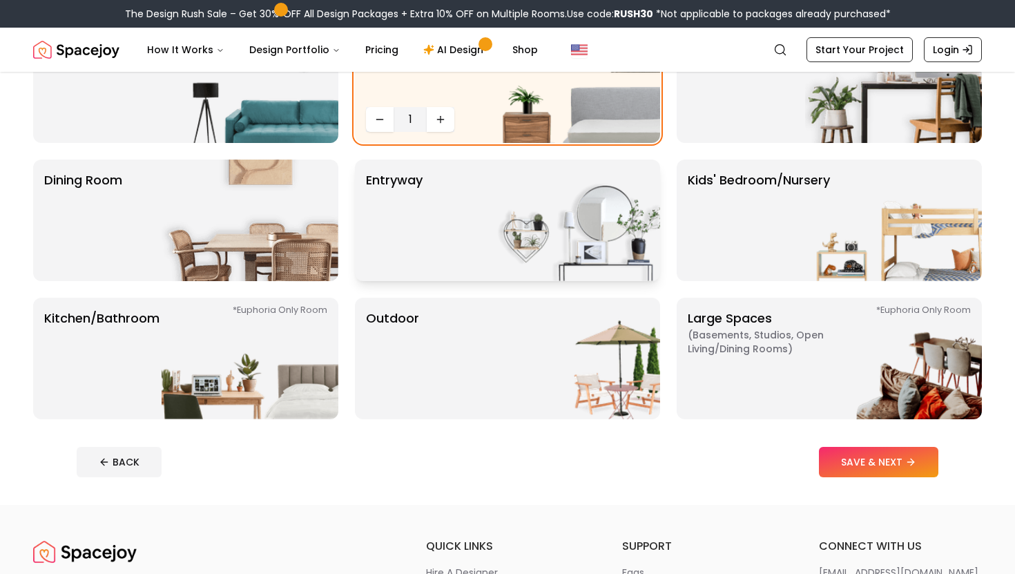
scroll to position [191, 0]
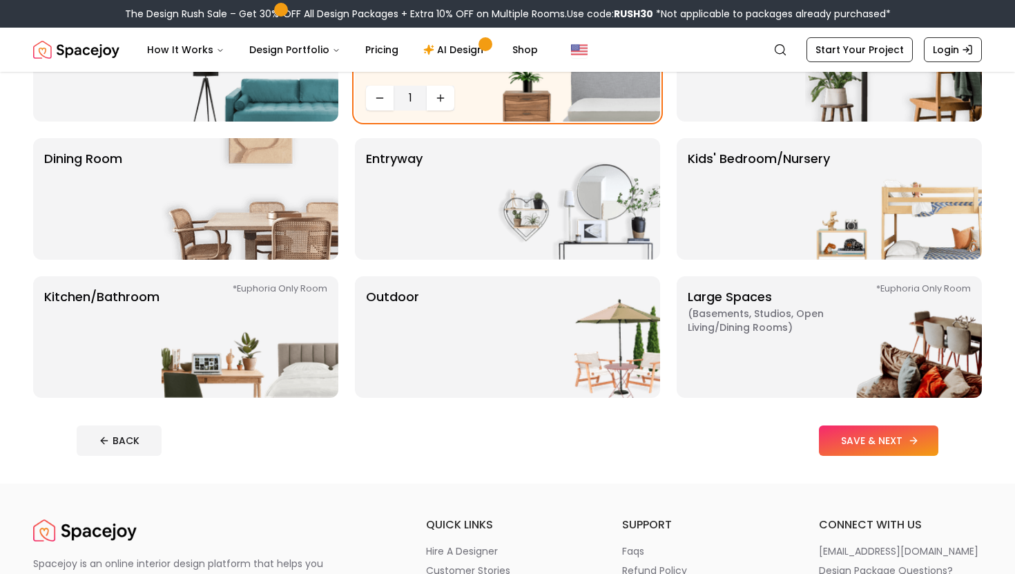
click at [840, 449] on button "SAVE & NEXT" at bounding box center [878, 440] width 119 height 30
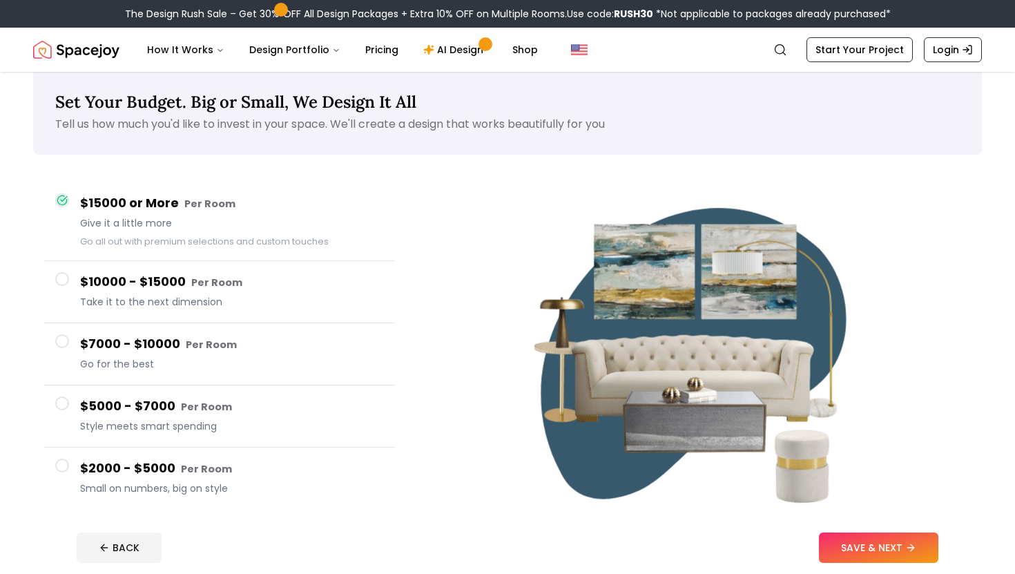
scroll to position [21, 0]
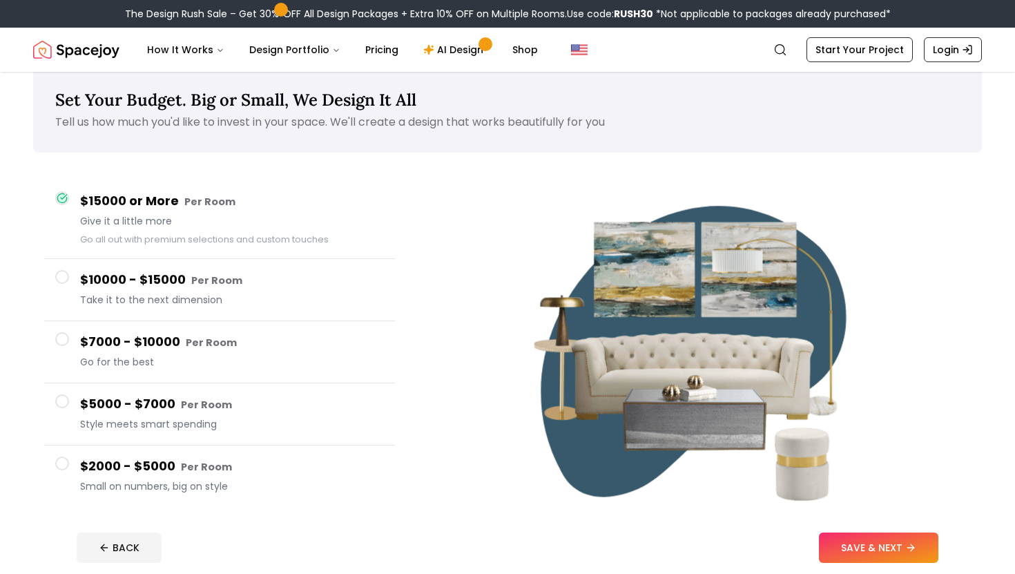
click at [165, 460] on h4 "$2000 - $5000 Per Room" at bounding box center [232, 466] width 304 height 20
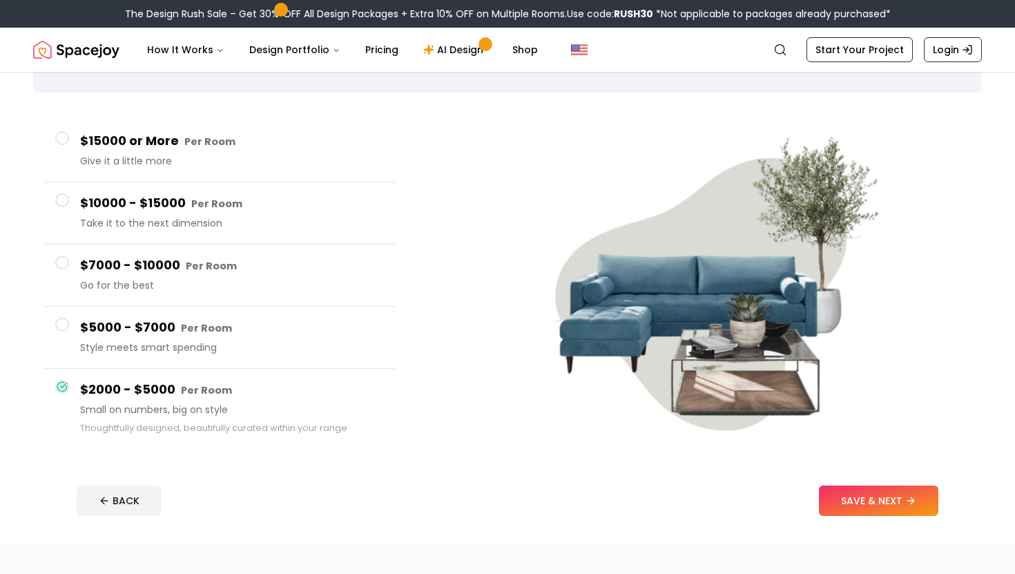
scroll to position [85, 0]
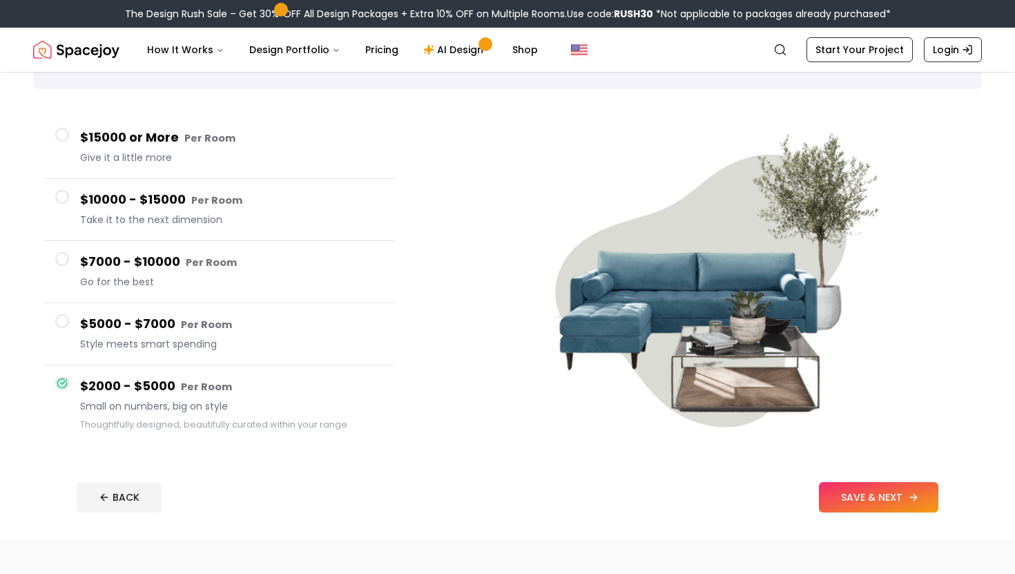
click at [833, 496] on button "SAVE & NEXT" at bounding box center [878, 497] width 119 height 30
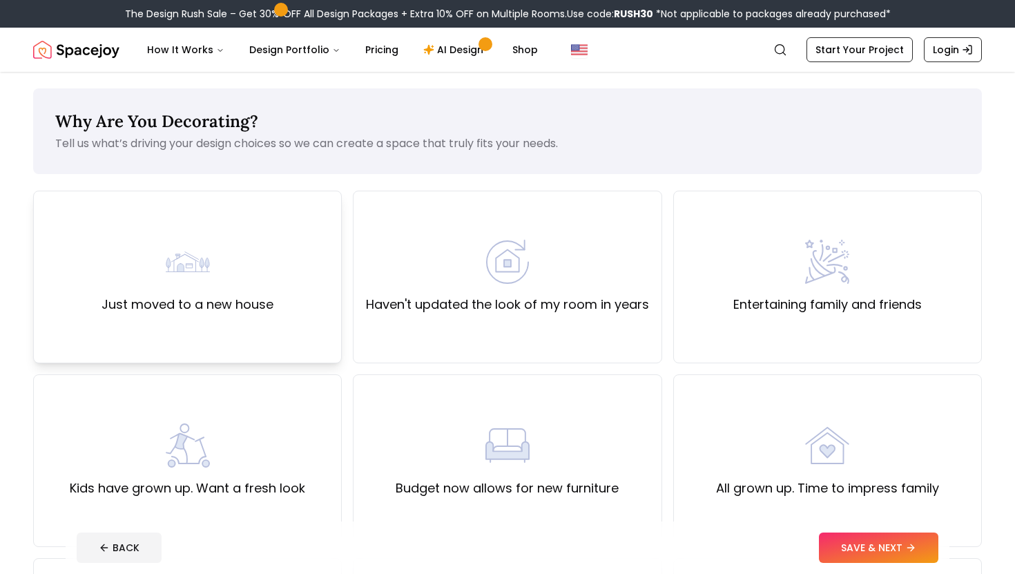
click at [275, 288] on div "Just moved to a new house" at bounding box center [187, 277] width 309 height 173
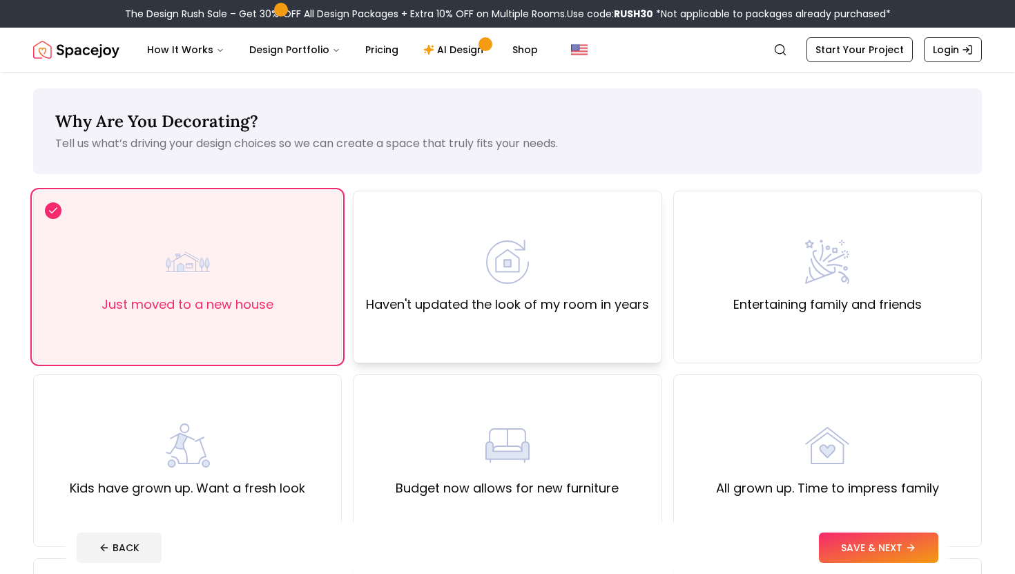
click at [478, 333] on div "Haven't updated the look of my room in years" at bounding box center [507, 277] width 309 height 173
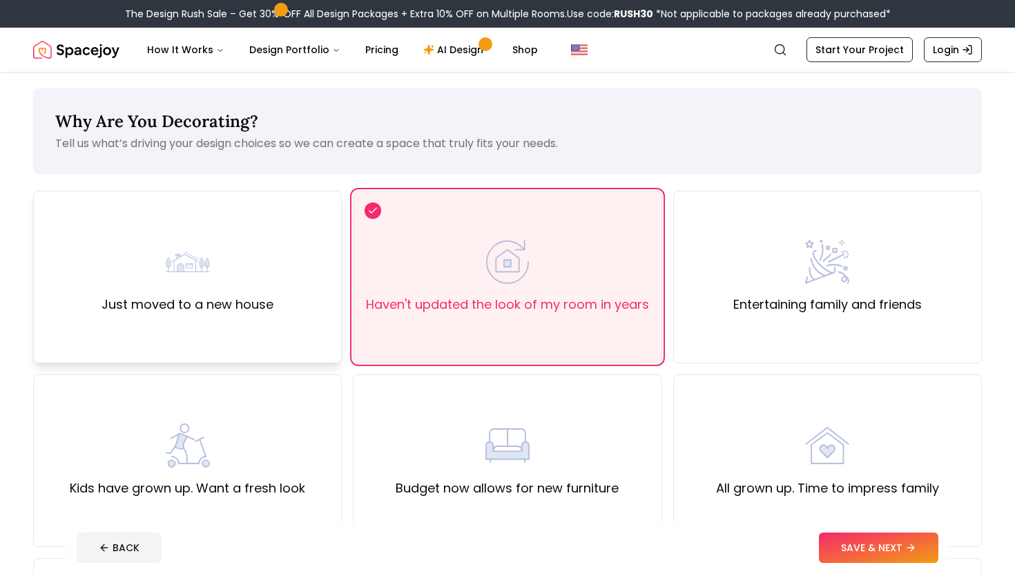
click at [256, 336] on div "Just moved to a new house" at bounding box center [187, 277] width 309 height 173
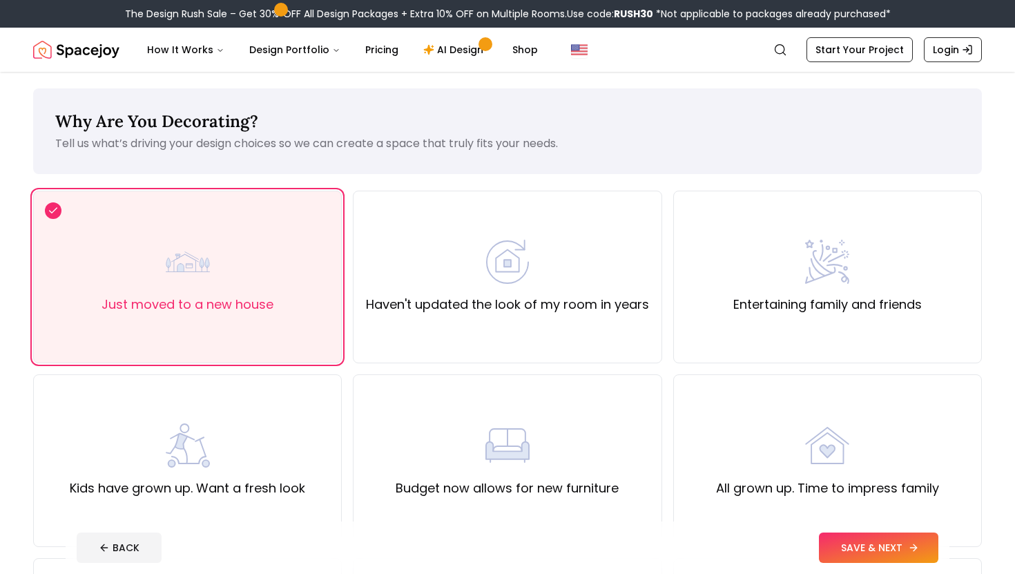
click at [866, 543] on button "SAVE & NEXT" at bounding box center [878, 547] width 119 height 30
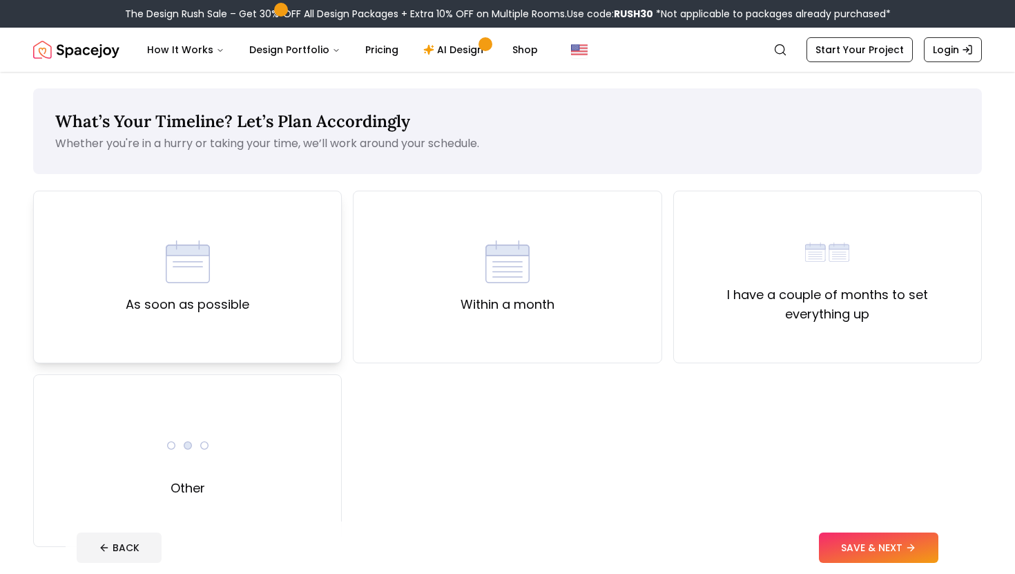
drag, startPoint x: 156, startPoint y: 324, endPoint x: 297, endPoint y: 324, distance: 140.8
click at [193, 324] on div "As soon as possible" at bounding box center [187, 277] width 309 height 173
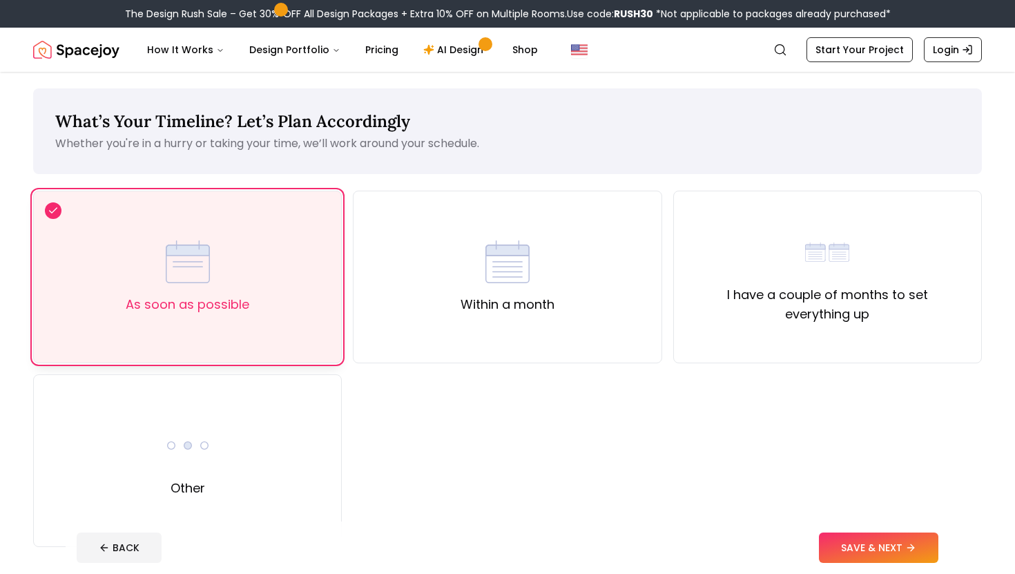
click at [301, 323] on div "As soon as possible" at bounding box center [187, 277] width 309 height 173
click at [362, 329] on div "Within a month" at bounding box center [507, 277] width 309 height 173
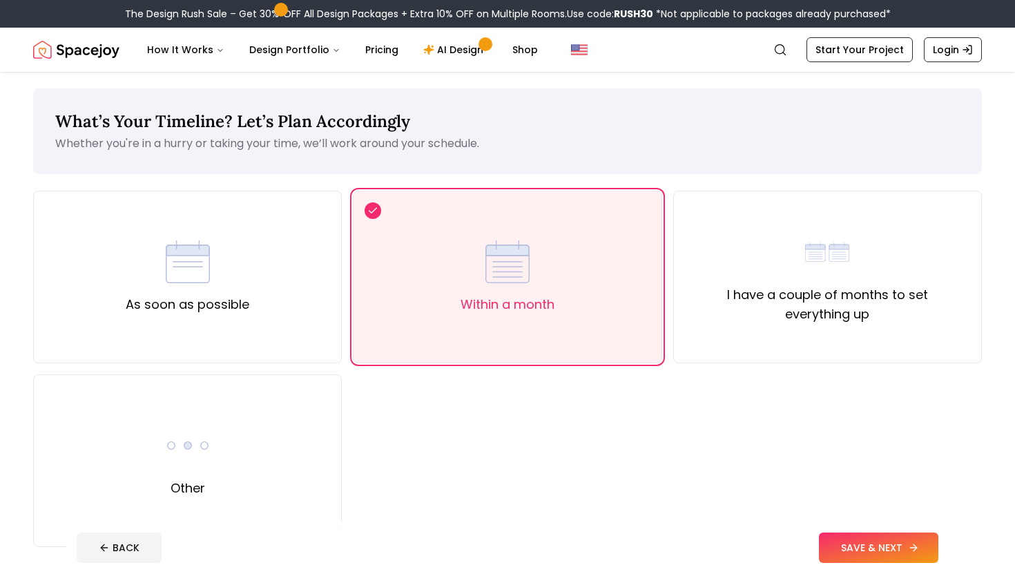
click at [862, 553] on button "SAVE & NEXT" at bounding box center [878, 547] width 119 height 30
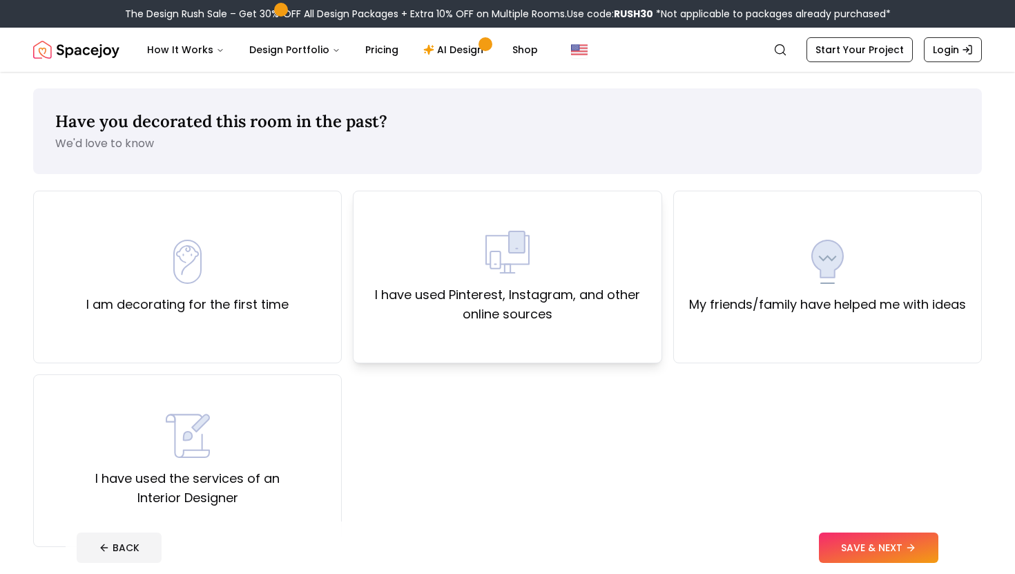
click at [422, 321] on label "I have used Pinterest, Instagram, and other online sources" at bounding box center [506, 304] width 285 height 39
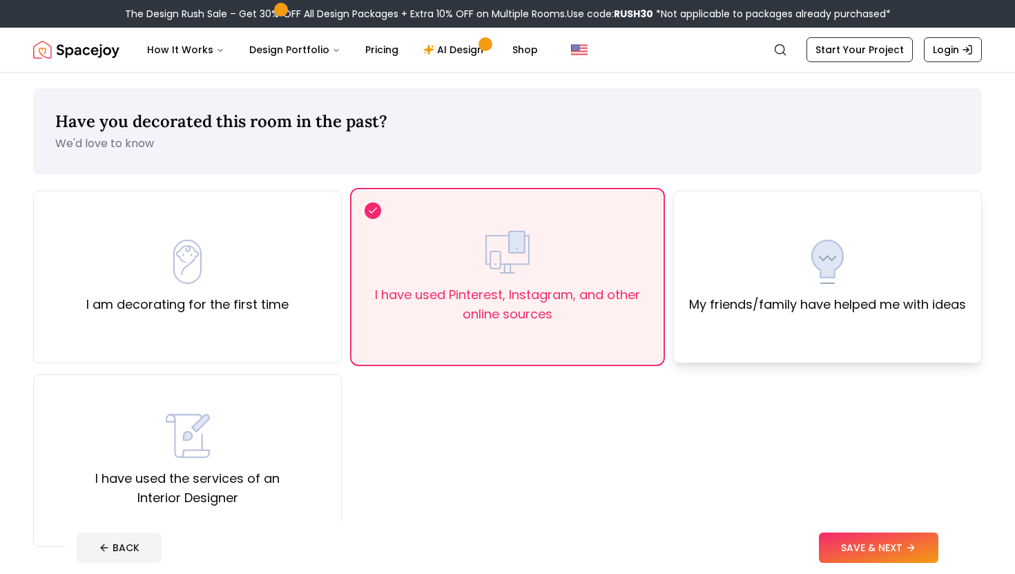
click at [702, 320] on div "My friends/family have helped me with ideas" at bounding box center [827, 277] width 309 height 173
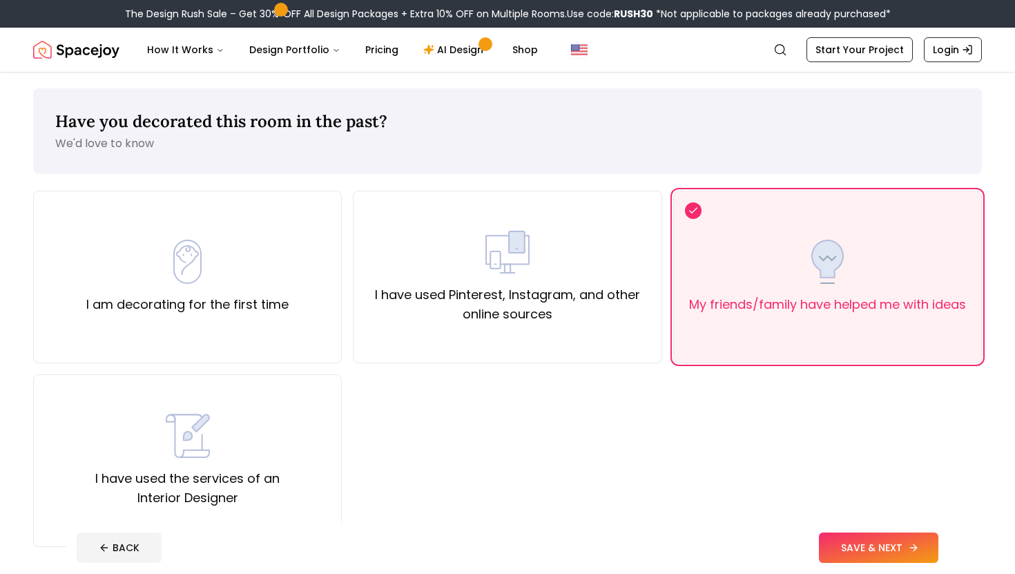
click at [855, 545] on button "SAVE & NEXT" at bounding box center [878, 547] width 119 height 30
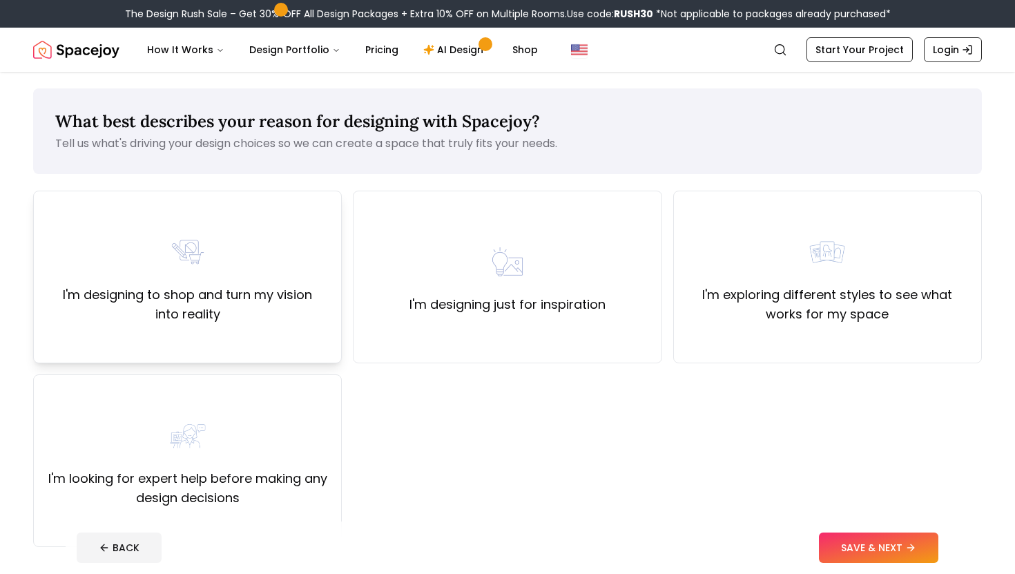
click at [222, 284] on div "I'm designing to shop and turn my vision into reality" at bounding box center [187, 277] width 285 height 94
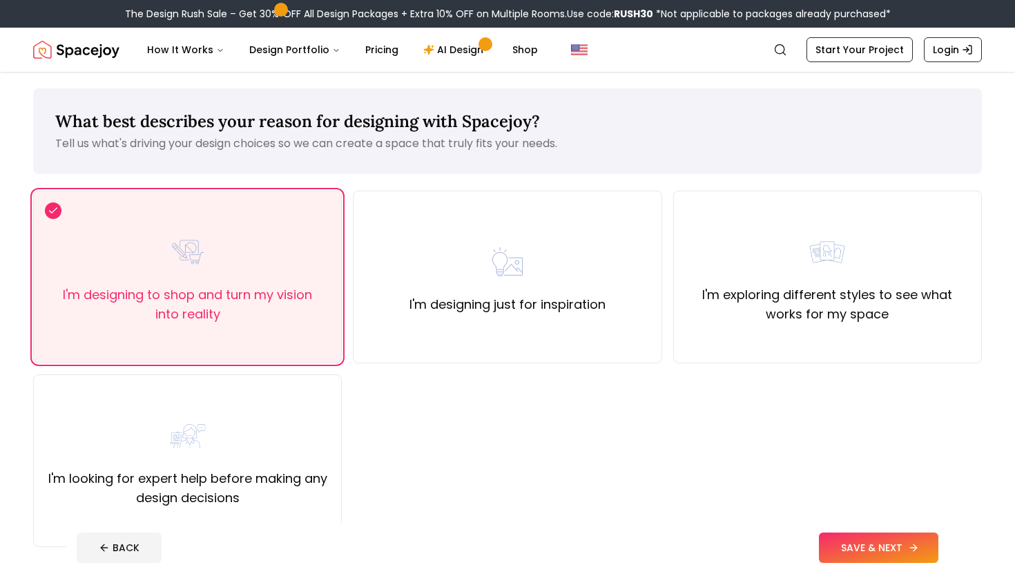
click at [867, 554] on button "SAVE & NEXT" at bounding box center [878, 547] width 119 height 30
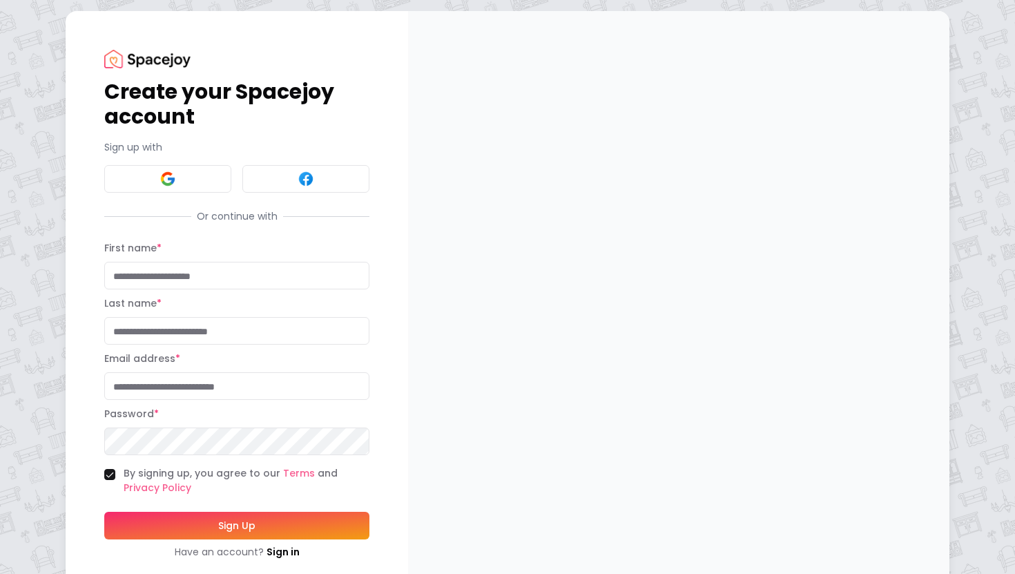
click at [206, 260] on div "First name *" at bounding box center [236, 265] width 265 height 50
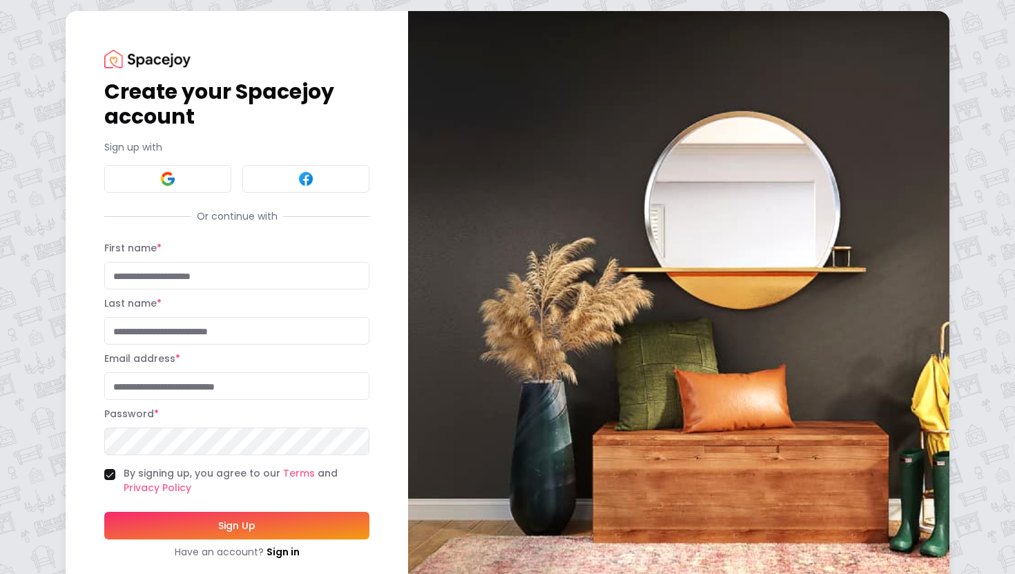
click at [204, 269] on input "First name *" at bounding box center [236, 276] width 265 height 28
type input "*******"
click at [214, 333] on input "Last name *" at bounding box center [236, 331] width 265 height 28
type input "*****"
click at [198, 390] on input "Email address *" at bounding box center [236, 386] width 265 height 28
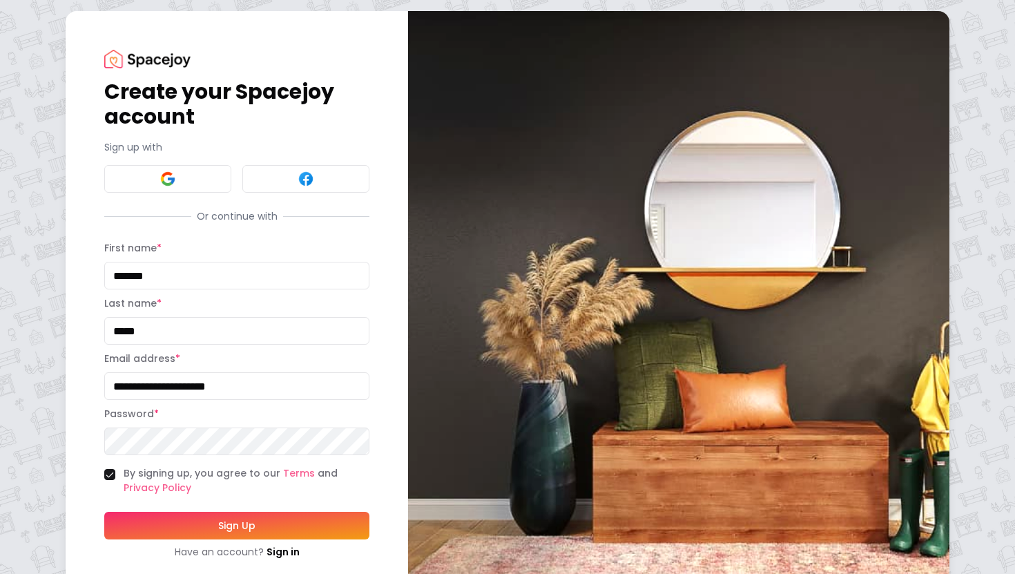
type input "**********"
click at [53, 447] on div "**********" at bounding box center [507, 304] width 1015 height 608
click at [292, 532] on button "Sign Up" at bounding box center [236, 526] width 265 height 28
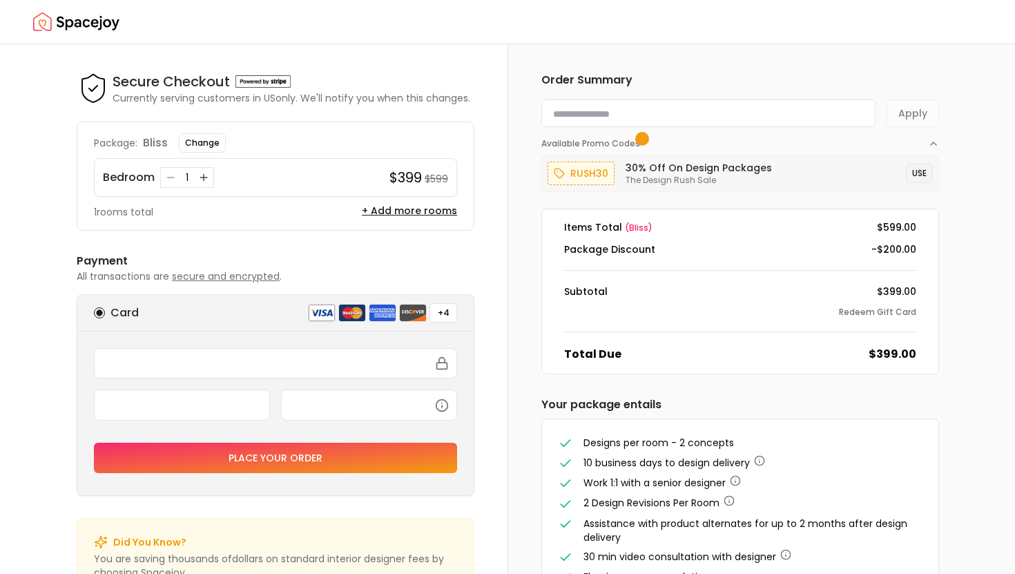
click at [911, 176] on button "USE" at bounding box center [919, 173] width 27 height 19
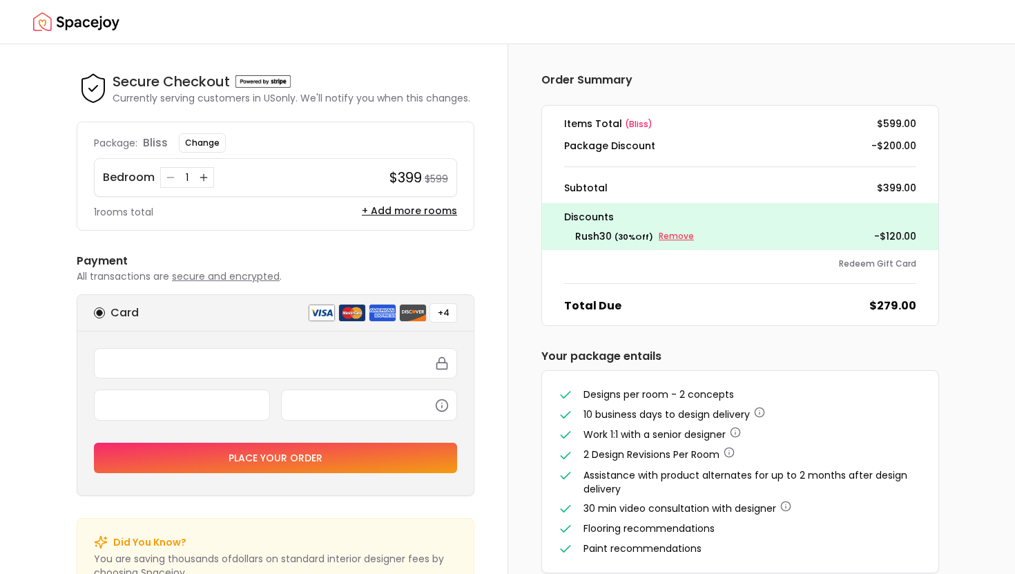
click at [660, 233] on small "Remove" at bounding box center [676, 236] width 35 height 11
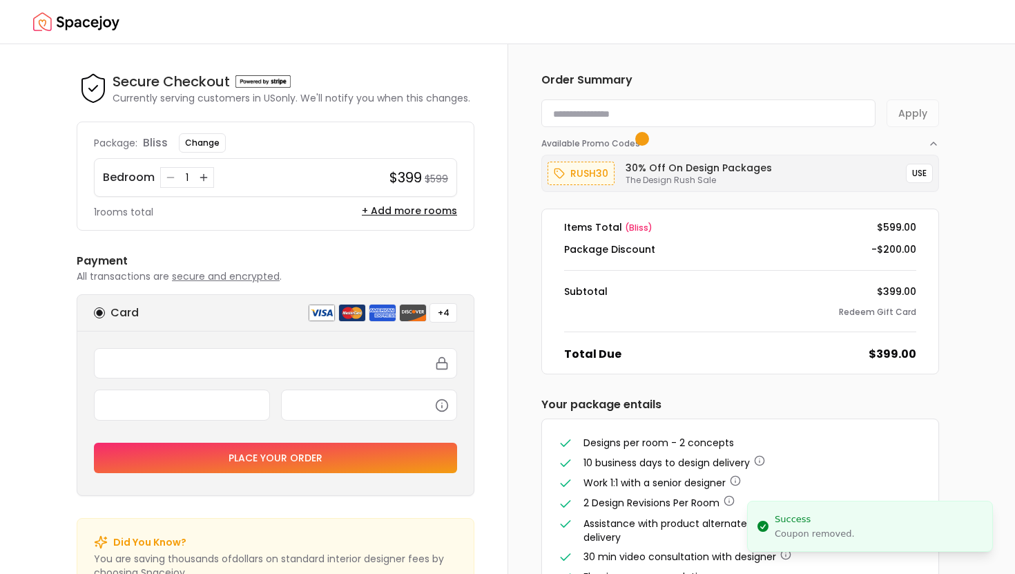
click at [636, 121] on input at bounding box center [708, 113] width 334 height 28
